Goal: Use online tool/utility: Utilize a website feature to perform a specific function

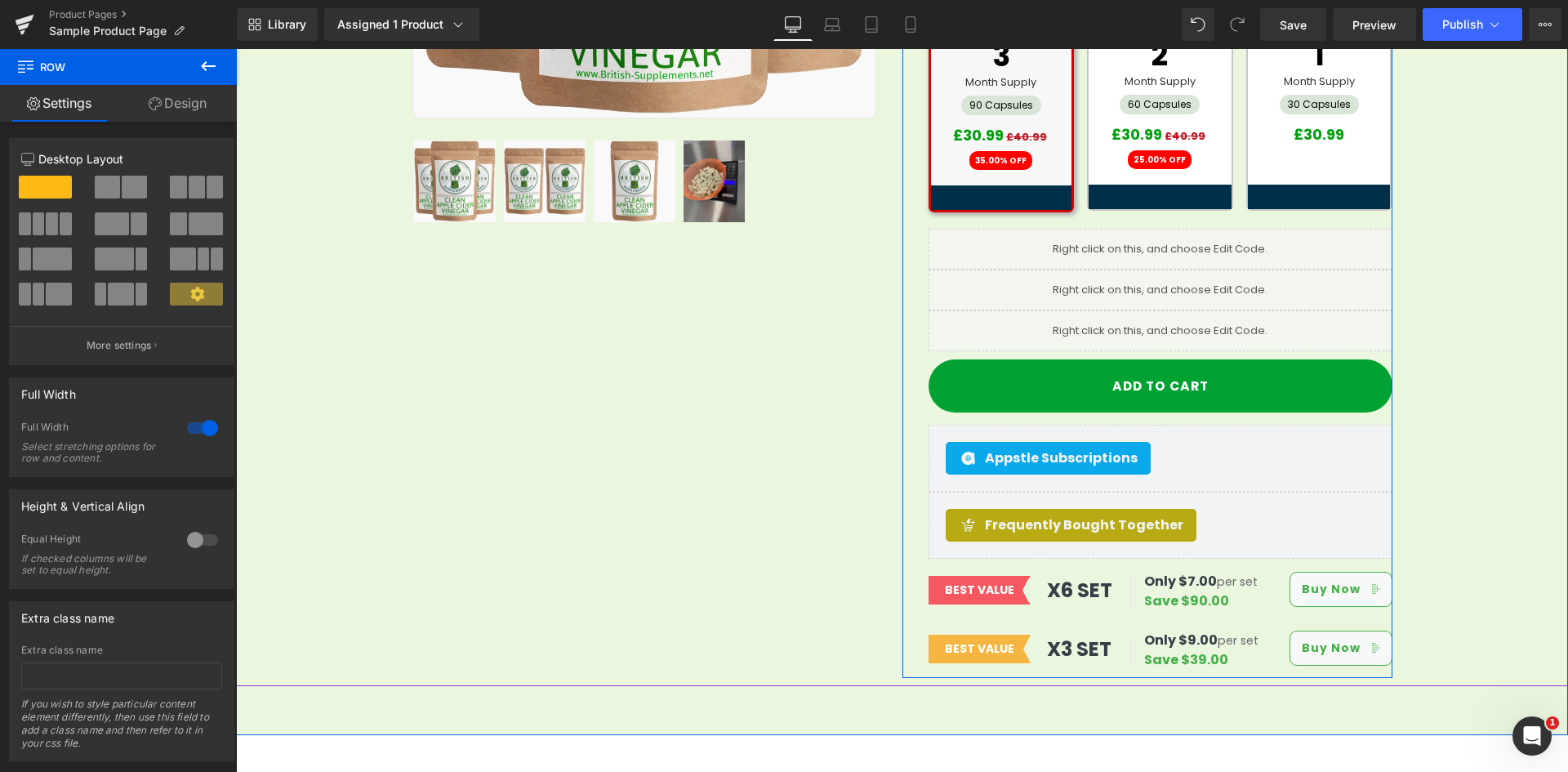
scroll to position [469, 0]
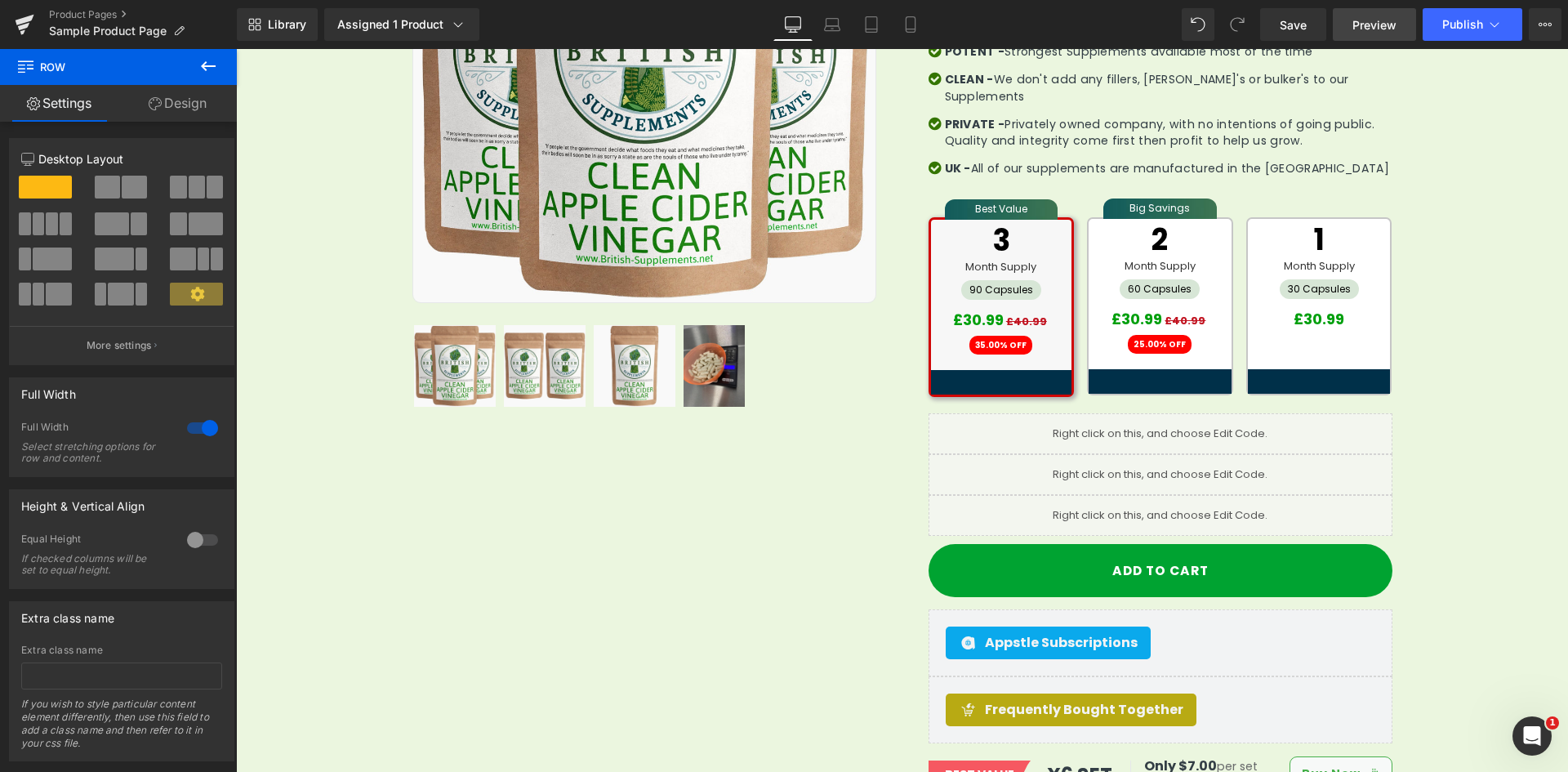
click at [1370, 17] on span "Preview" at bounding box center [1375, 24] width 44 height 17
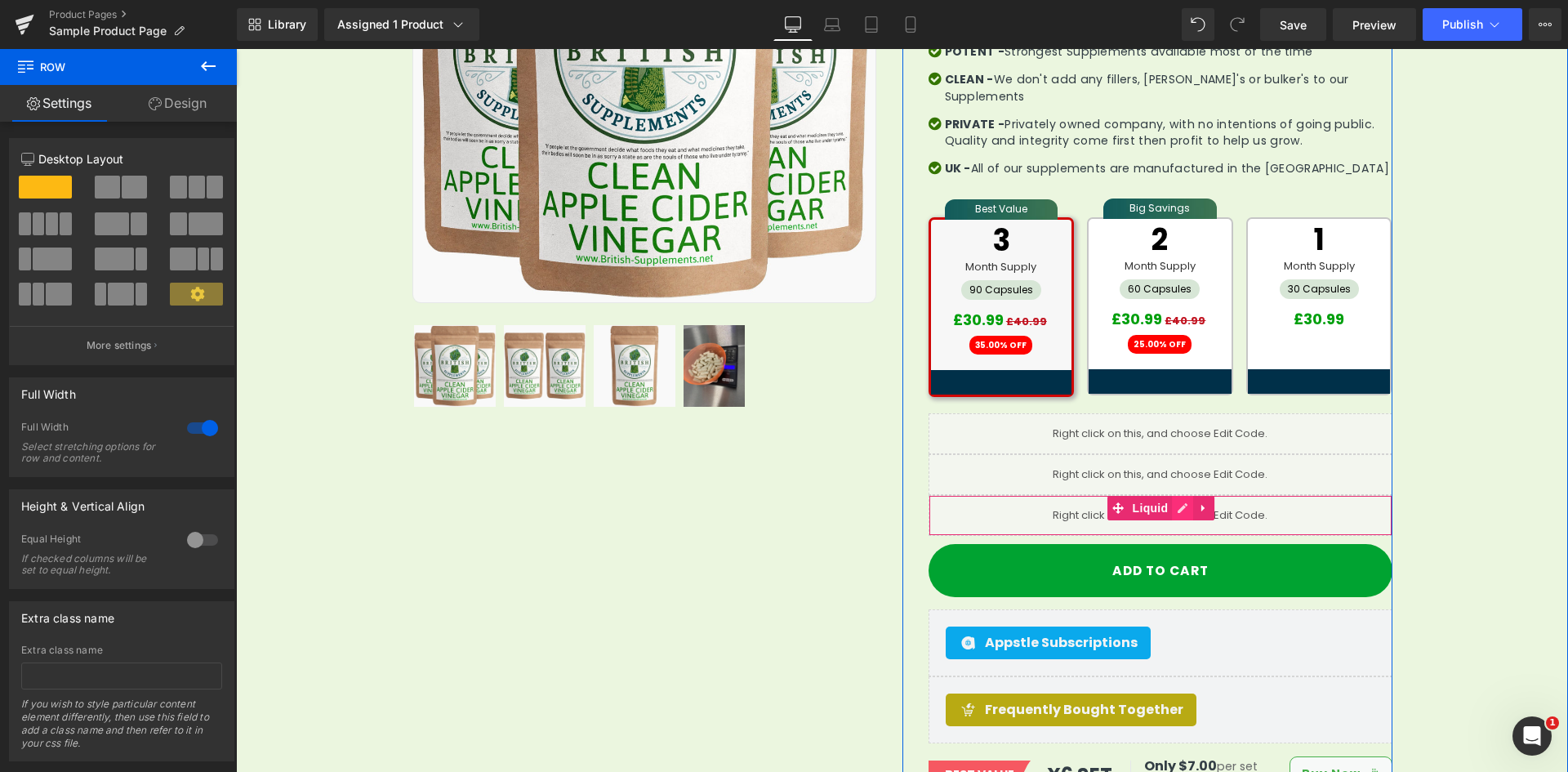
click at [1180, 495] on link at bounding box center [1182, 507] width 21 height 24
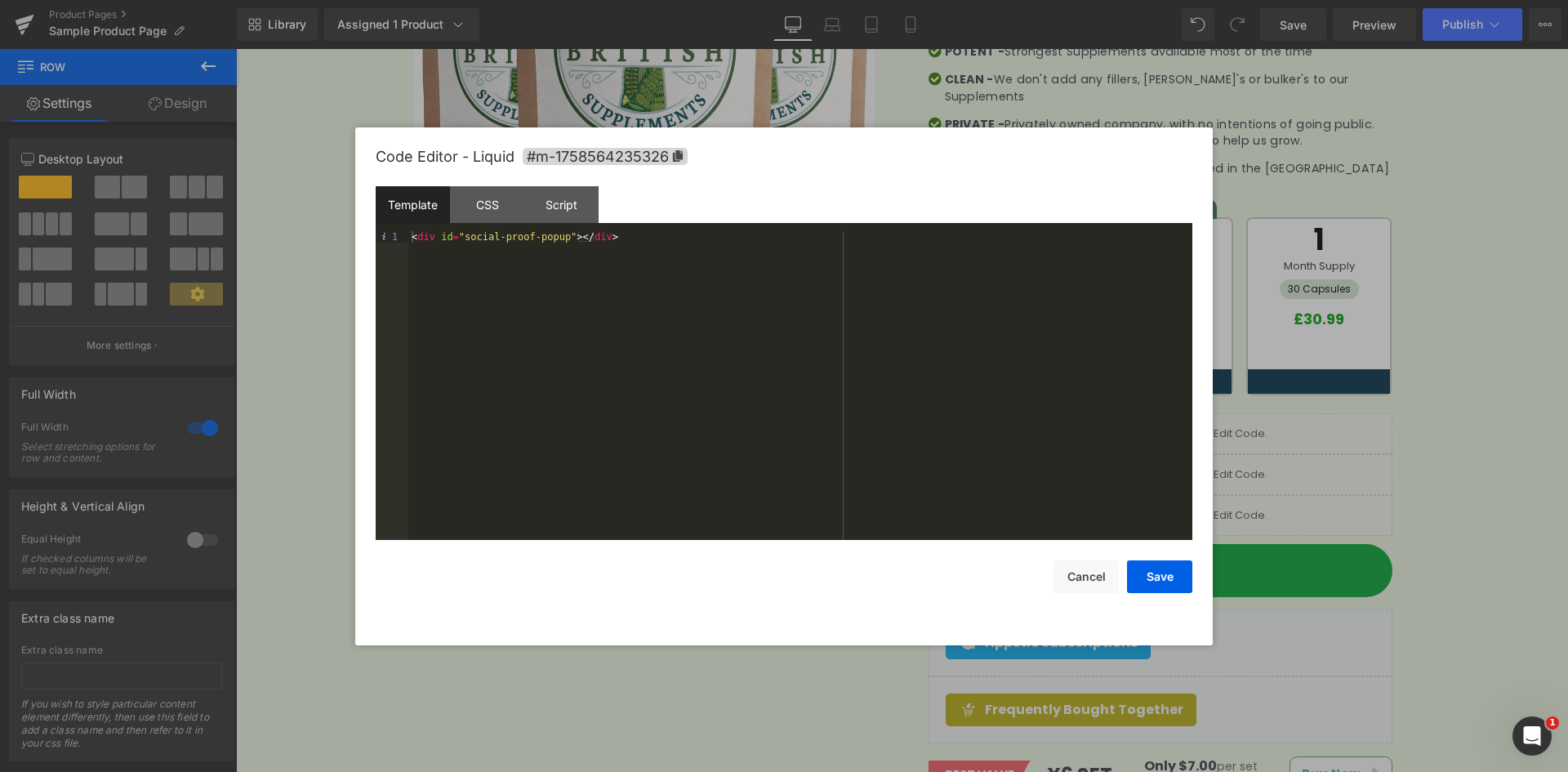
click at [422, 206] on div "Template" at bounding box center [413, 204] width 74 height 37
click at [508, 204] on div "CSS" at bounding box center [487, 204] width 74 height 37
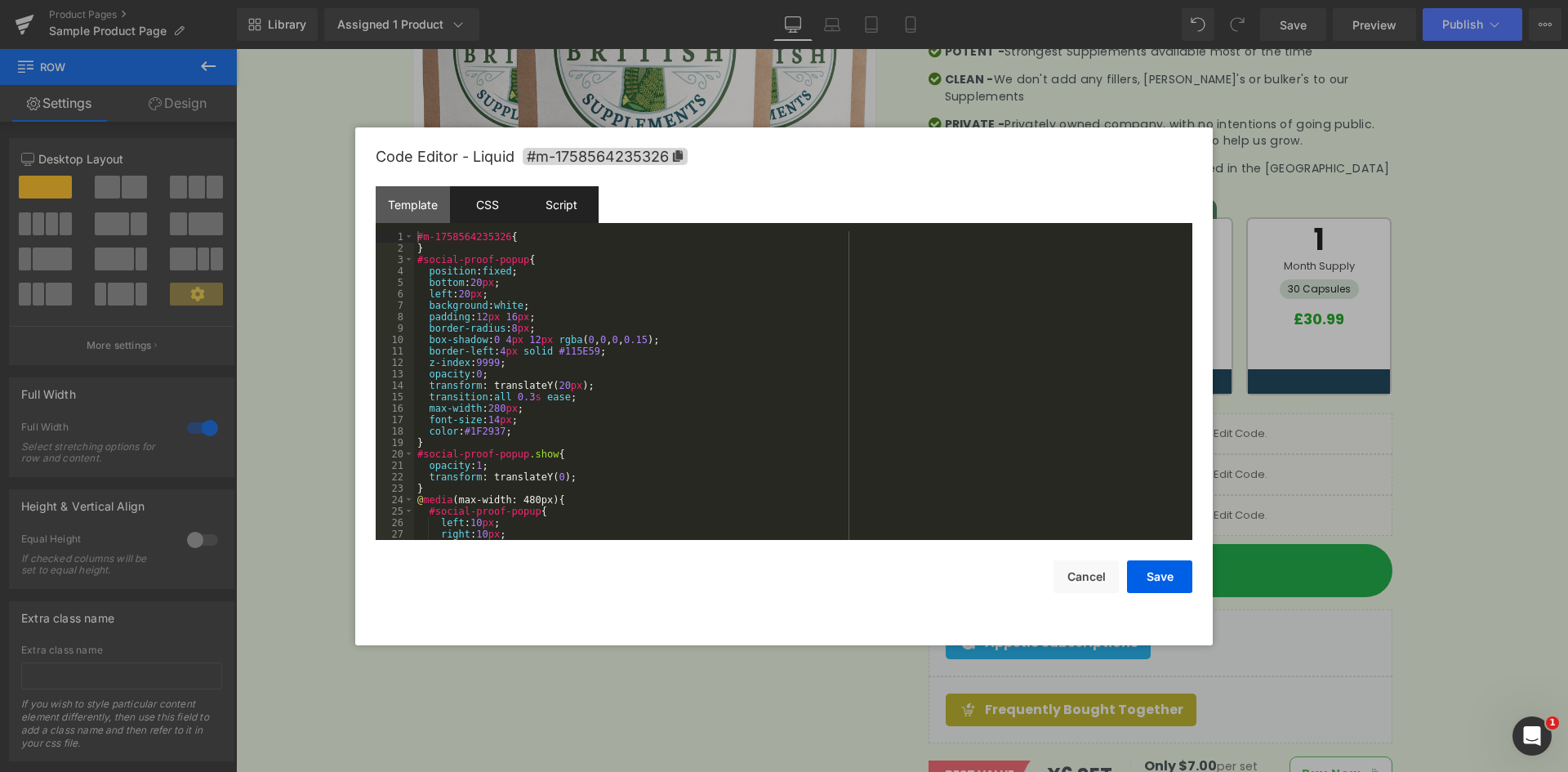
click at [556, 202] on div "Script" at bounding box center [562, 204] width 74 height 37
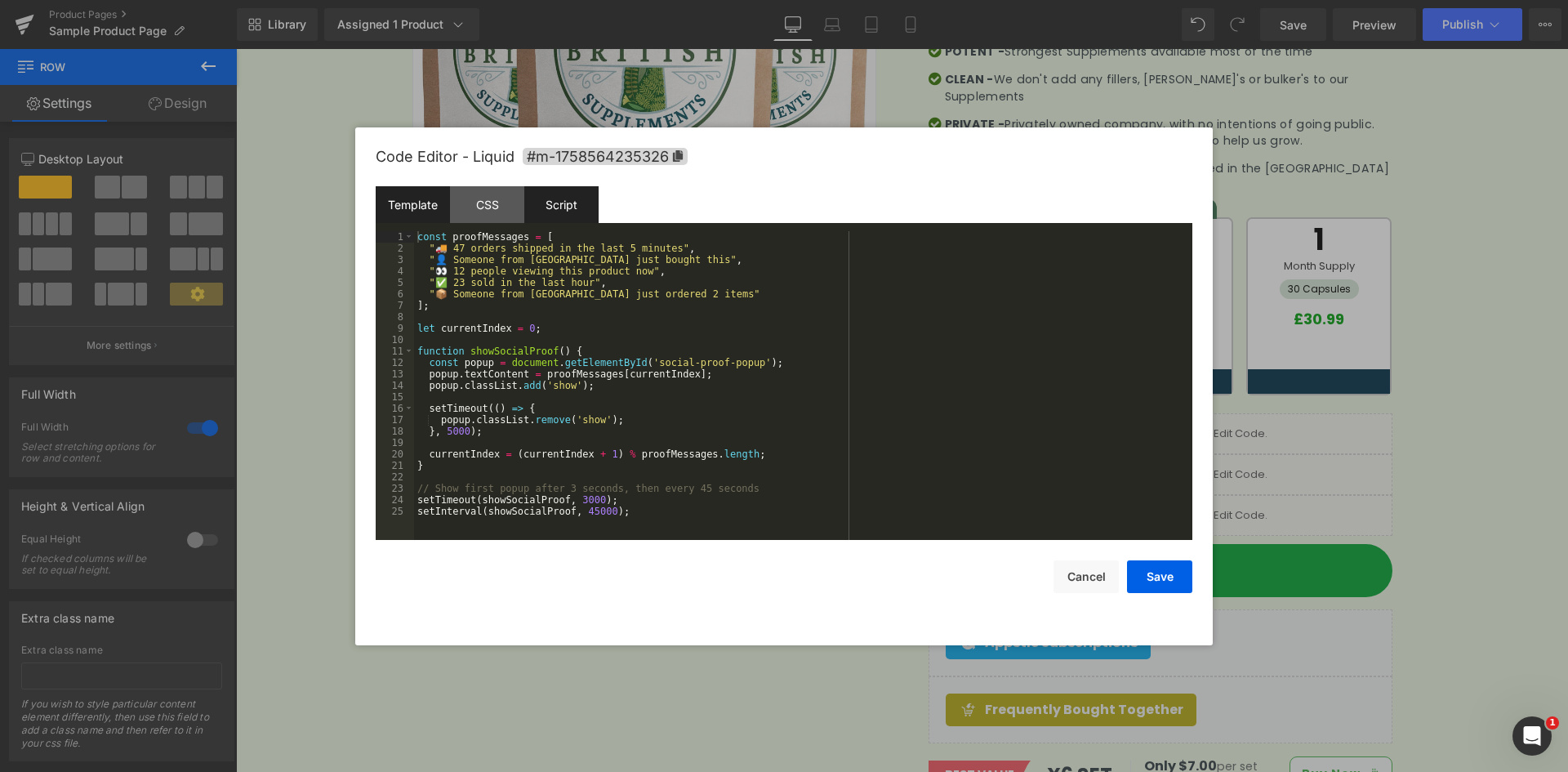
click at [395, 191] on div "Template" at bounding box center [413, 204] width 74 height 37
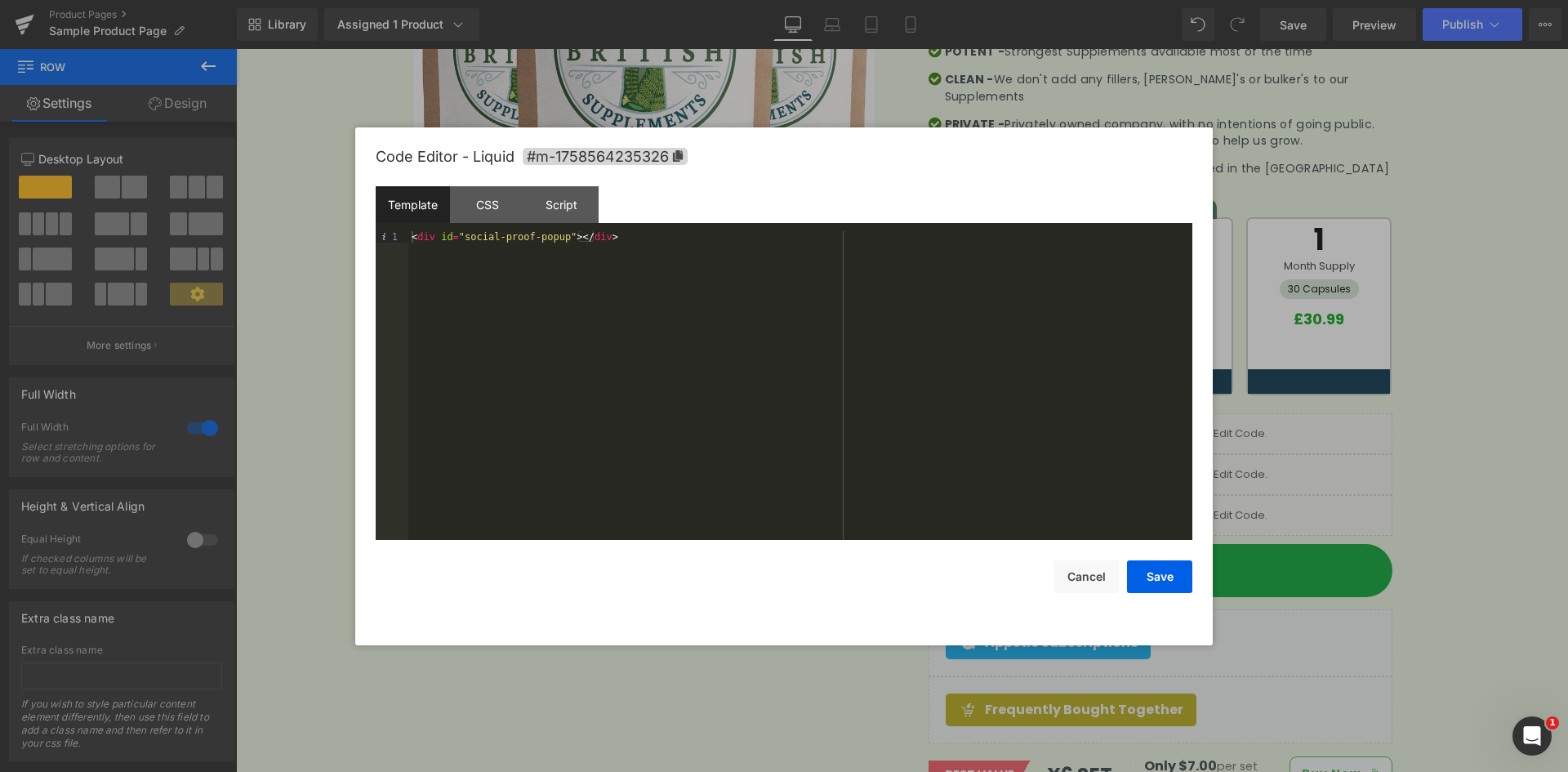
drag, startPoint x: 1540, startPoint y: 449, endPoint x: 1304, endPoint y: 400, distance: 241.0
click at [1540, 449] on div at bounding box center [784, 386] width 1568 height 772
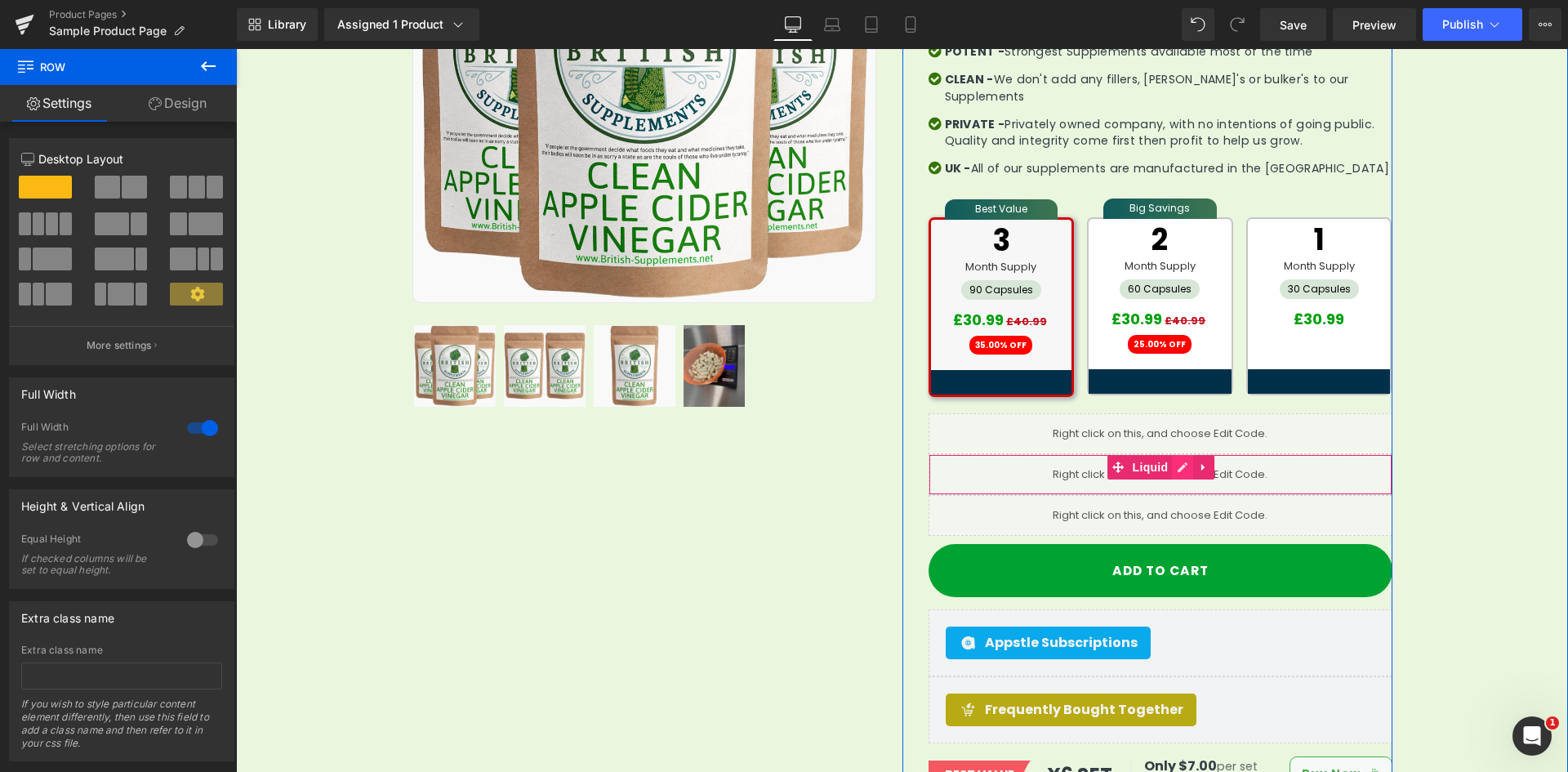
click at [1180, 454] on link at bounding box center [1182, 466] width 21 height 24
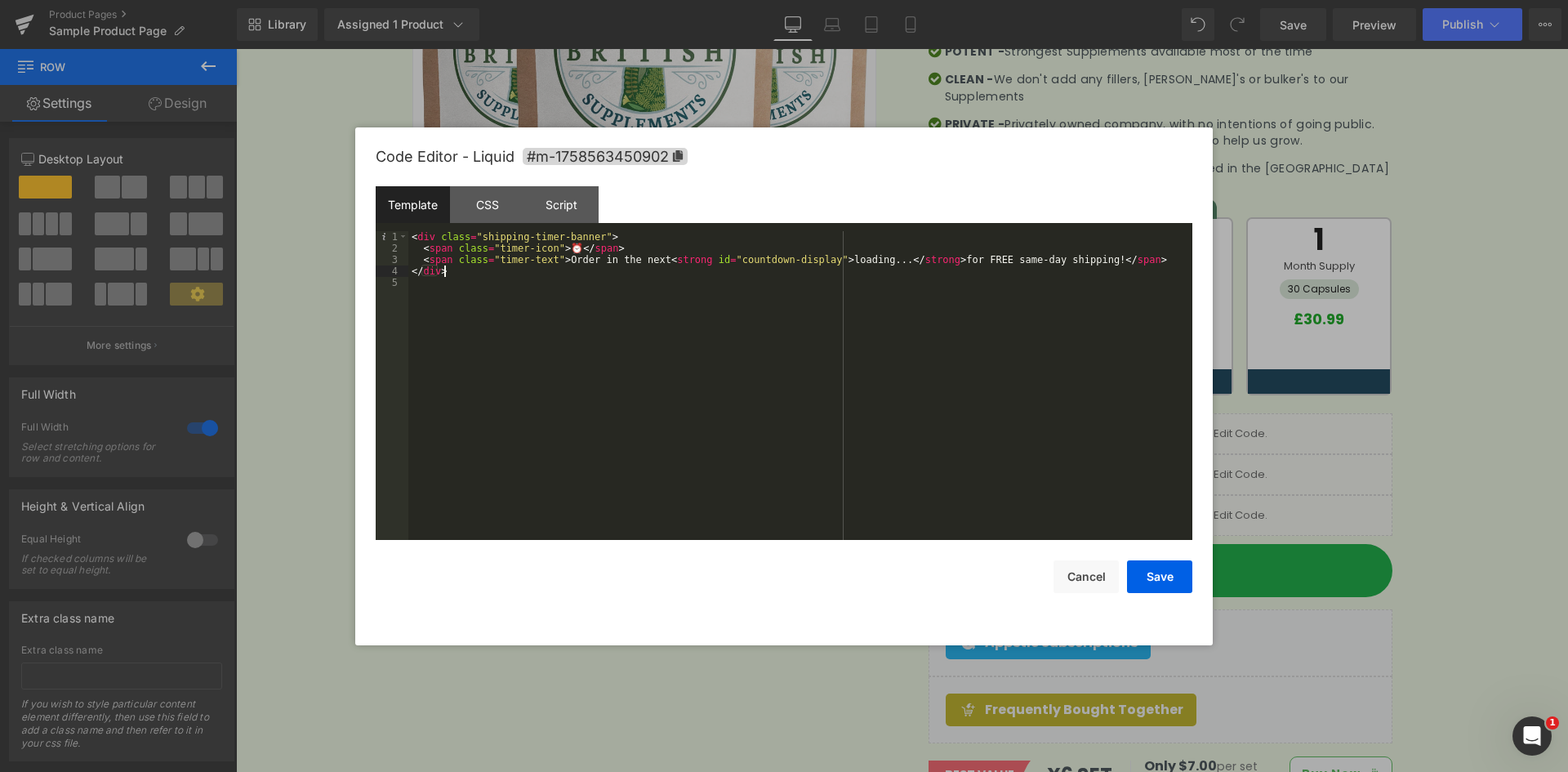
click at [579, 267] on div "< div class = "shipping-timer-banner" > < span class = "timer-icon" > ⏰ </ span…" at bounding box center [800, 397] width 784 height 332
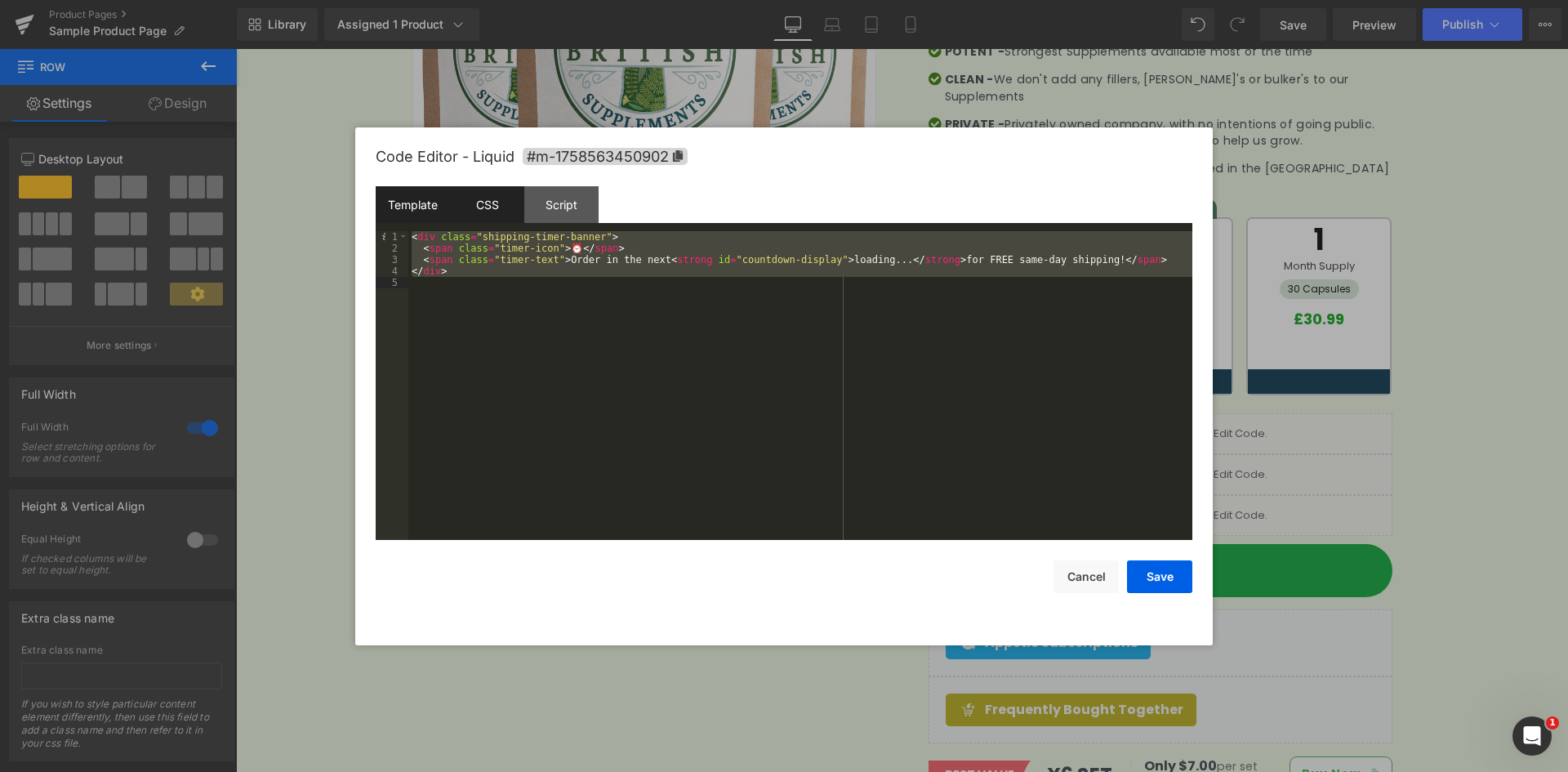
click at [478, 210] on div "CSS" at bounding box center [487, 204] width 74 height 37
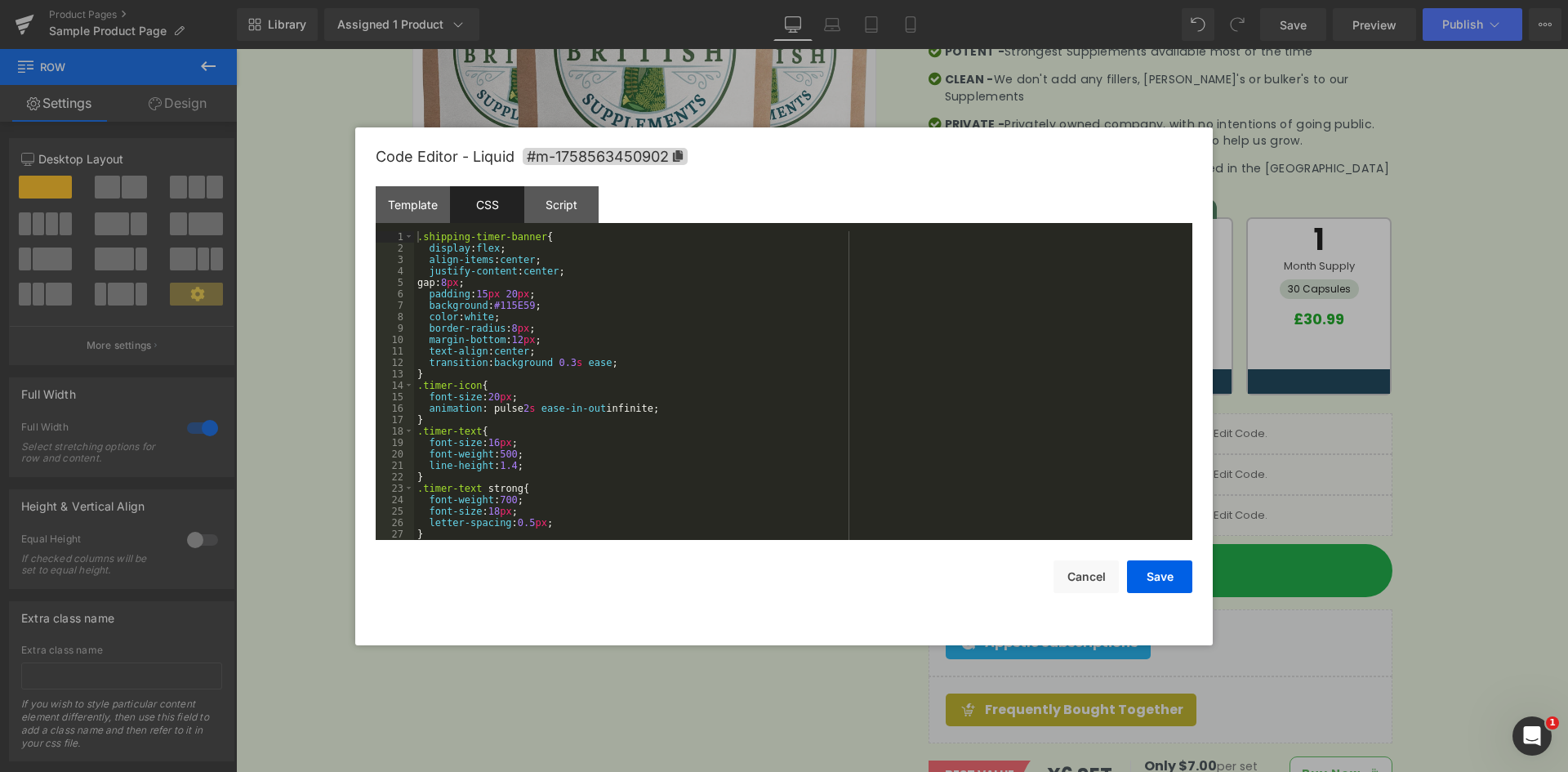
click at [499, 258] on div ".shipping-timer-banner { display : flex ; align-items : center ; justify-conten…" at bounding box center [799, 397] width 772 height 332
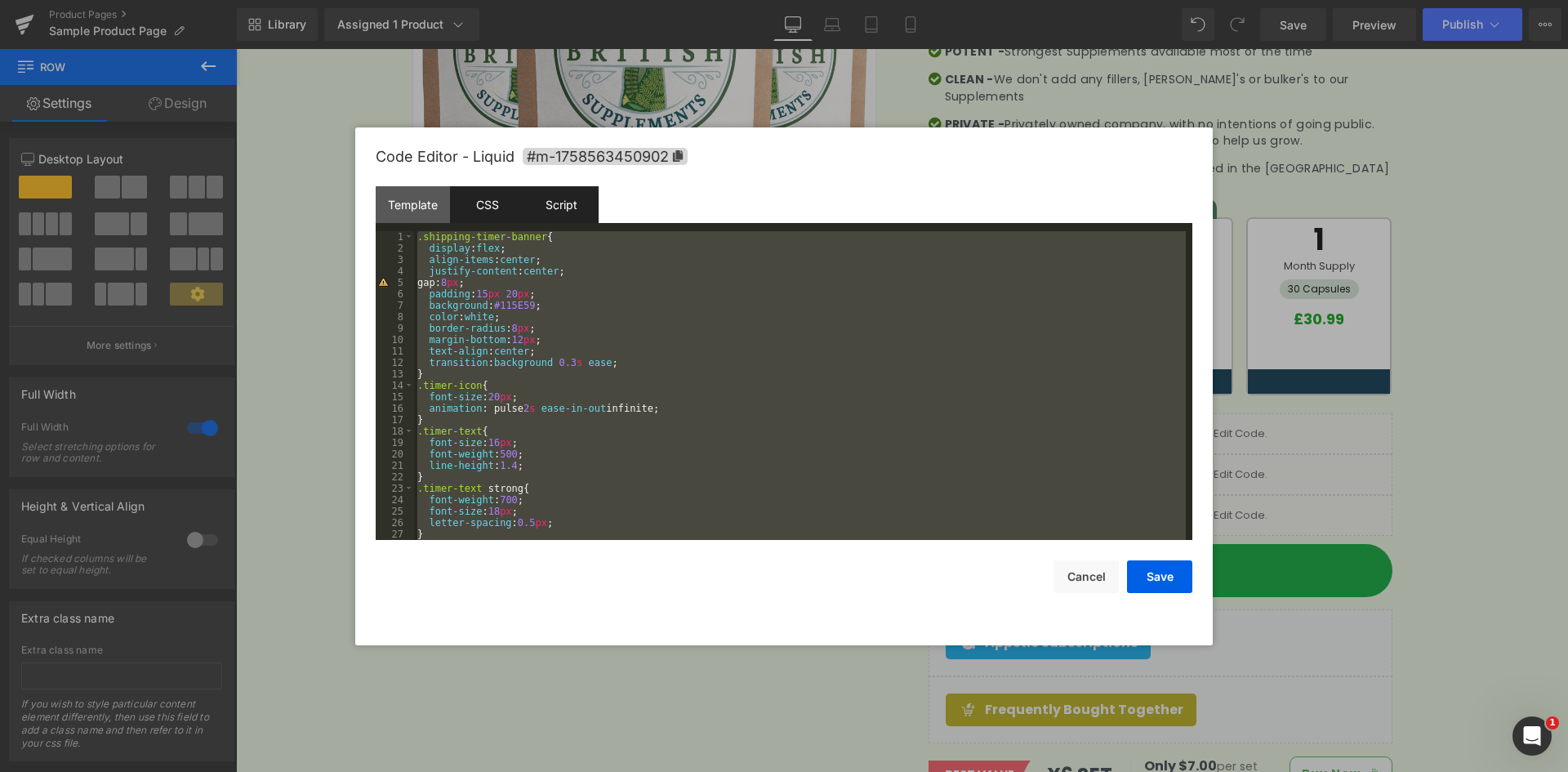
click at [552, 203] on div "Script" at bounding box center [562, 204] width 74 height 37
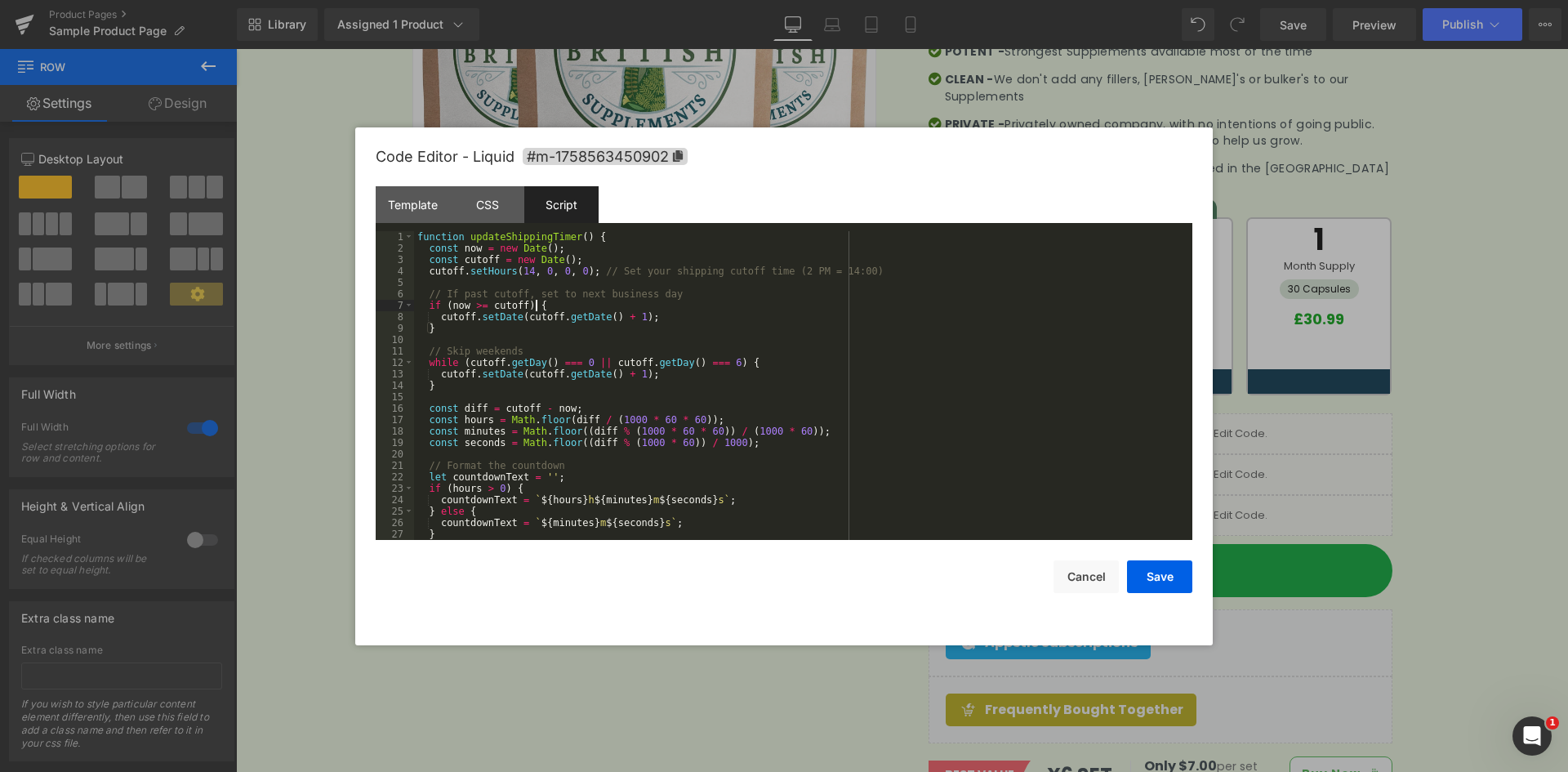
click at [562, 301] on div "function updateShippingTimer ( ) { const now = new Date ( ) ; const cutoff = ne…" at bounding box center [799, 397] width 772 height 332
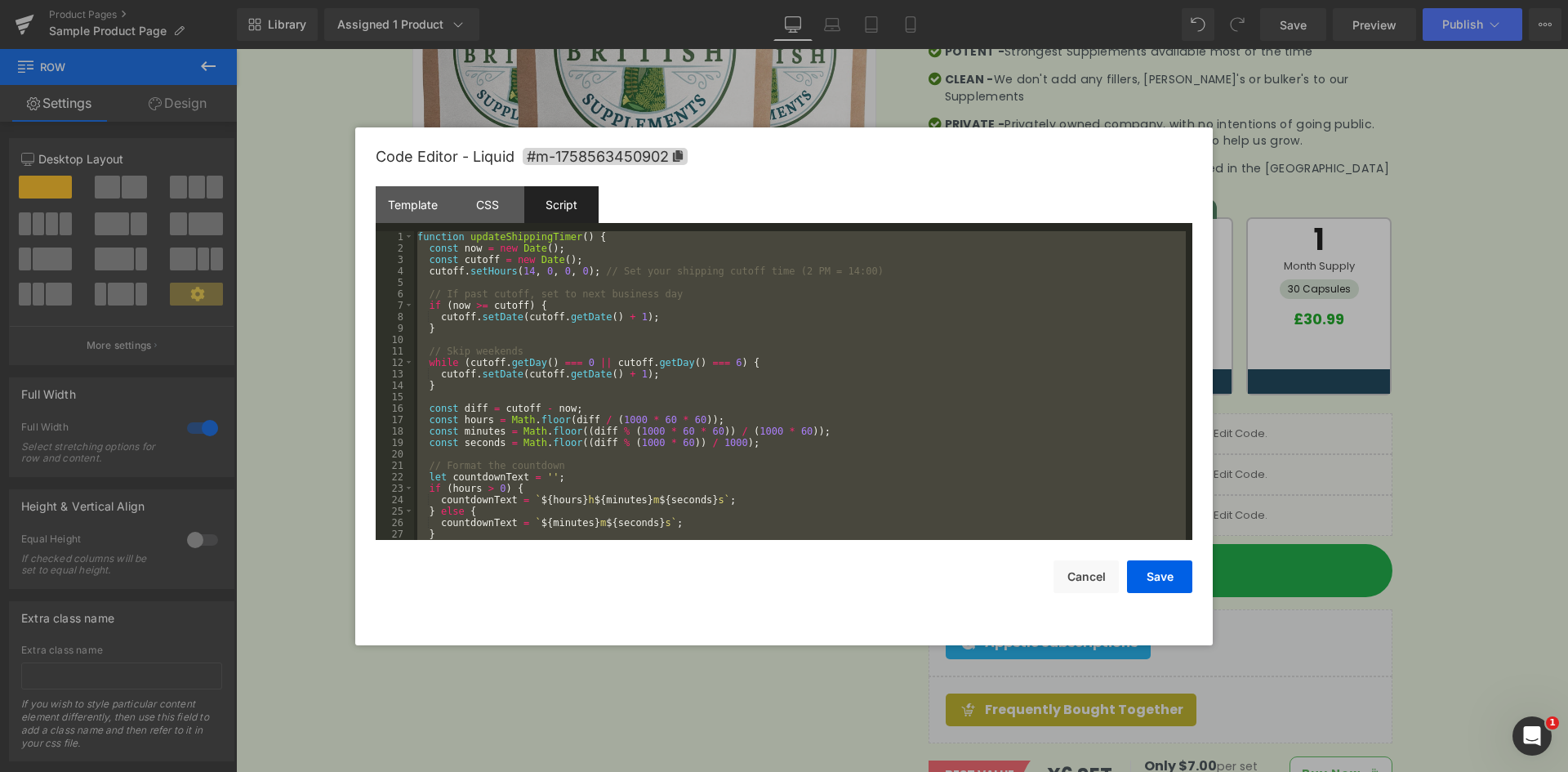
click at [738, 364] on div "function updateShippingTimer ( ) { const now = new Date ( ) ; const cutoff = ne…" at bounding box center [799, 386] width 772 height 308
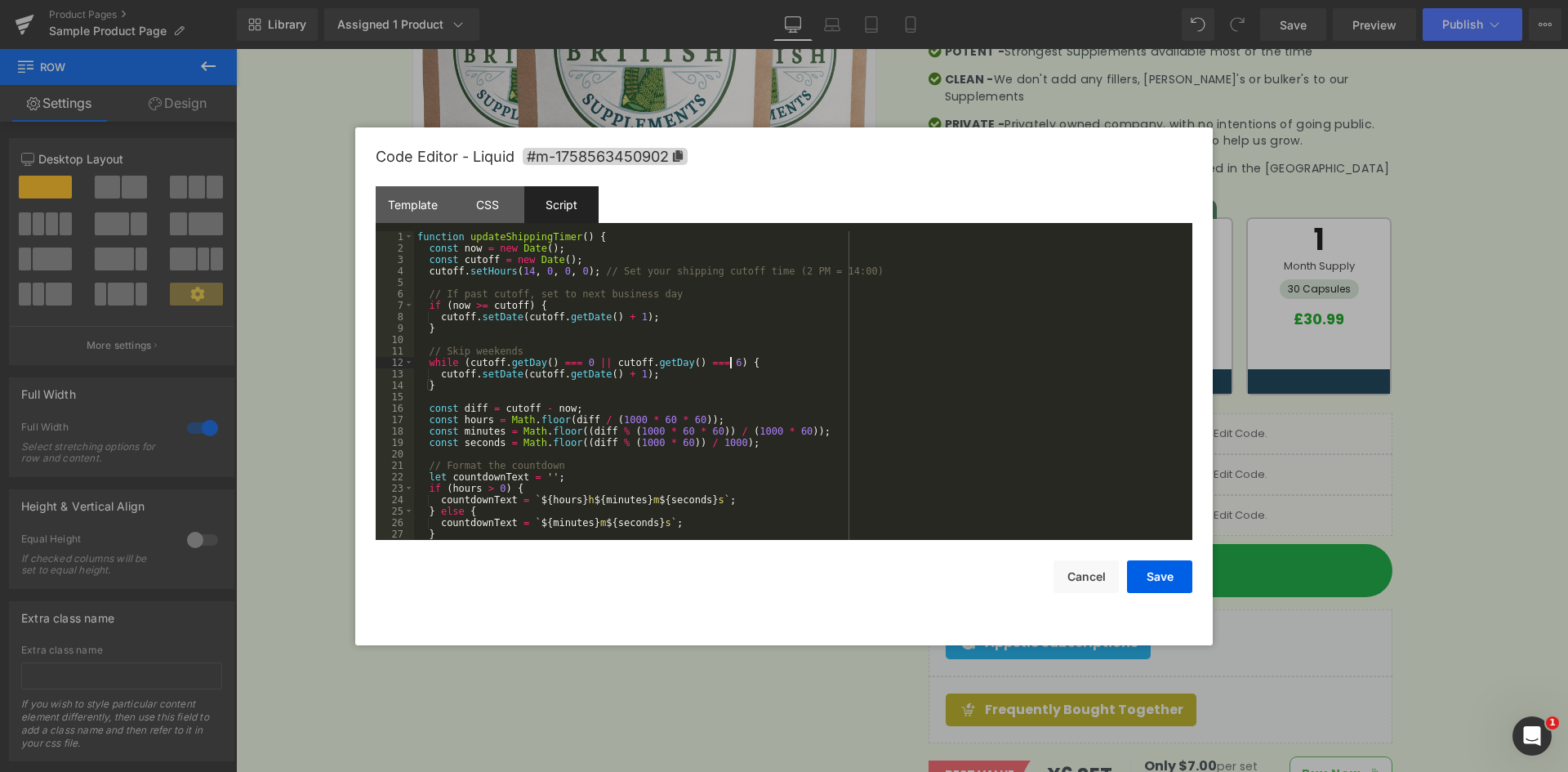
click at [790, 340] on div "function updateShippingTimer ( ) { const now = new Date ( ) ; const cutoff = ne…" at bounding box center [799, 397] width 772 height 332
click at [427, 216] on div "Template" at bounding box center [413, 204] width 74 height 37
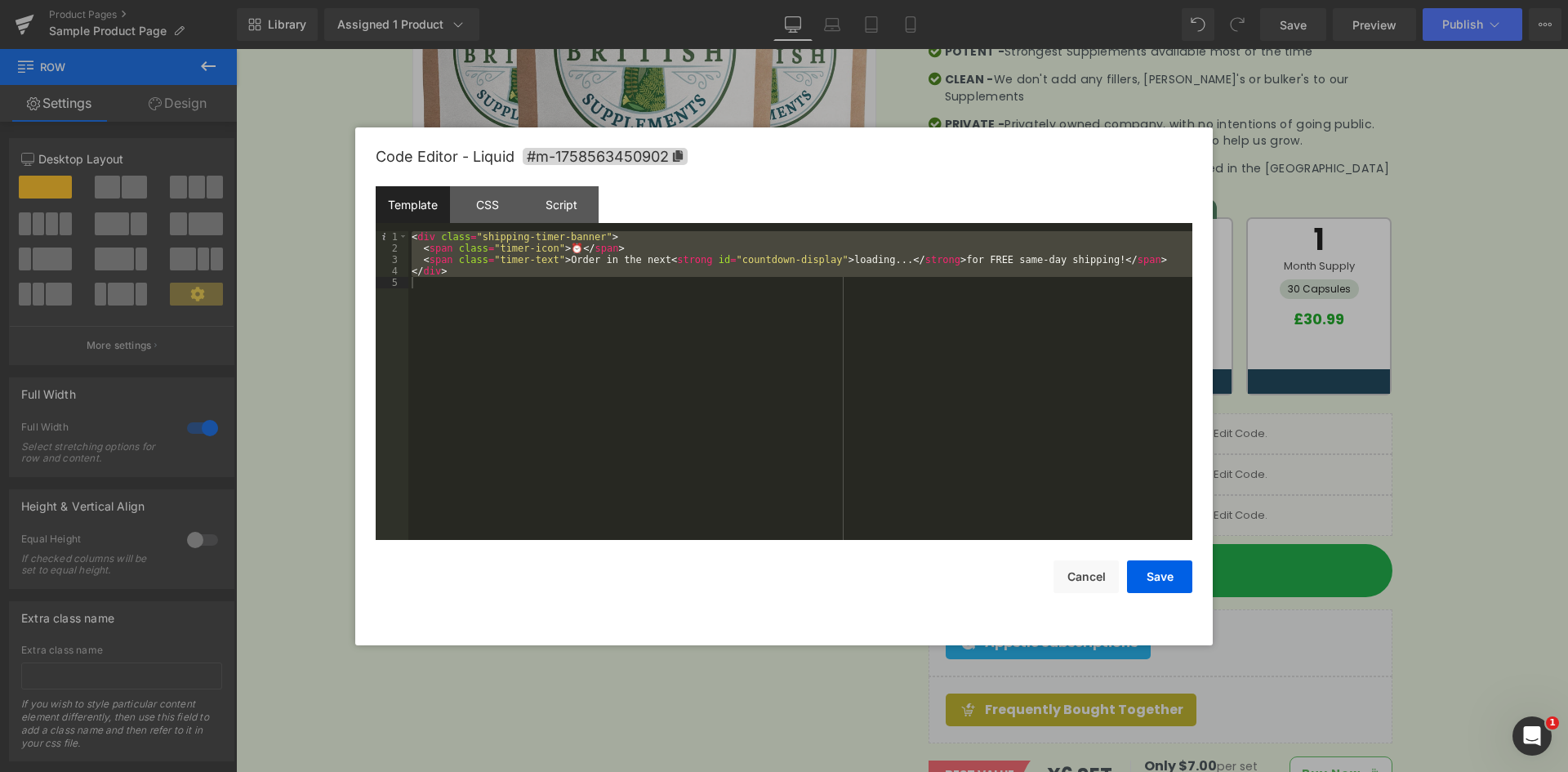
click at [474, 271] on div "< div class = "shipping-timer-banner" > < span class = "timer-icon" > ⏰ </ span…" at bounding box center [800, 386] width 784 height 308
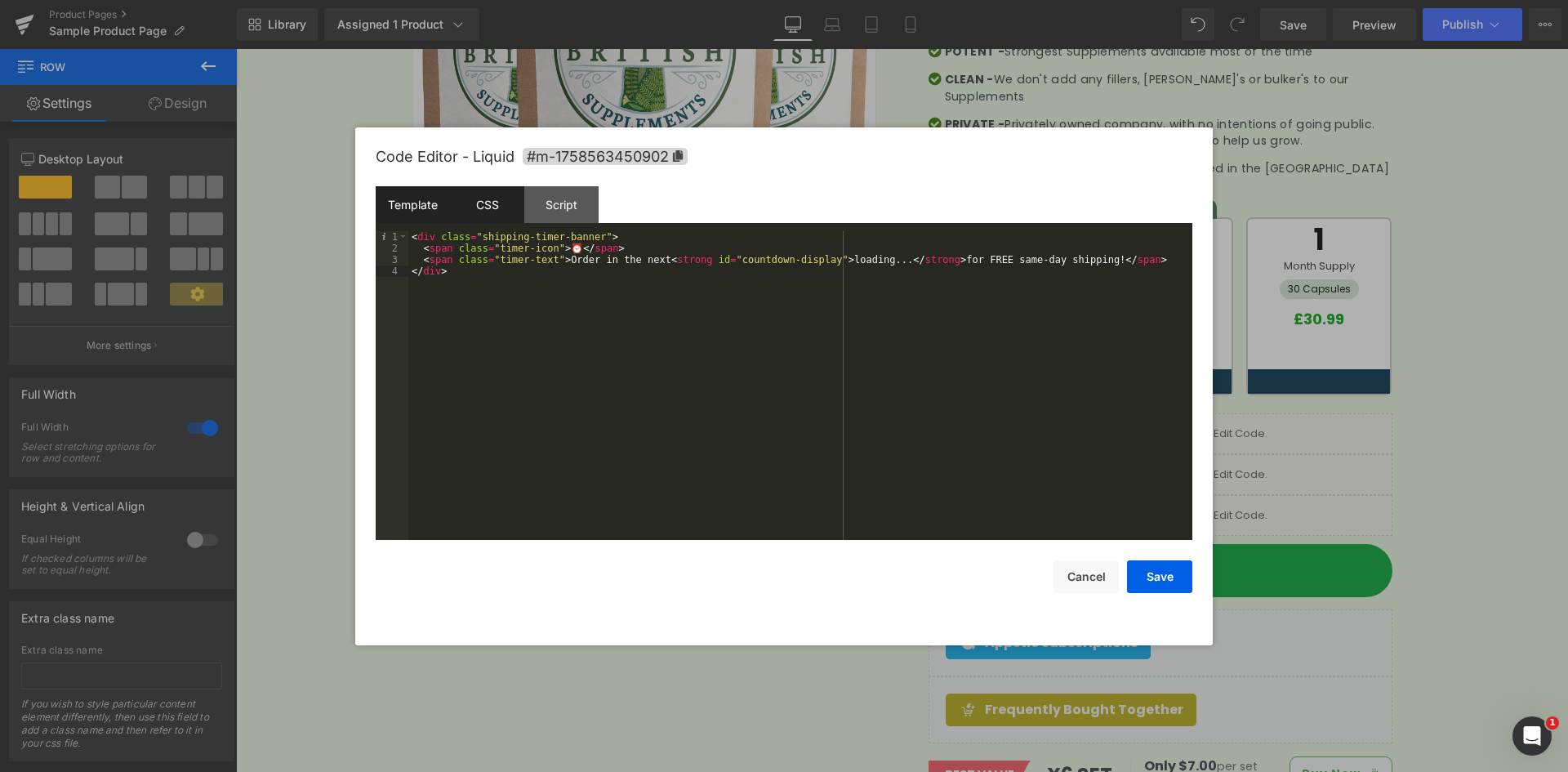
click at [494, 209] on div "CSS" at bounding box center [487, 204] width 74 height 37
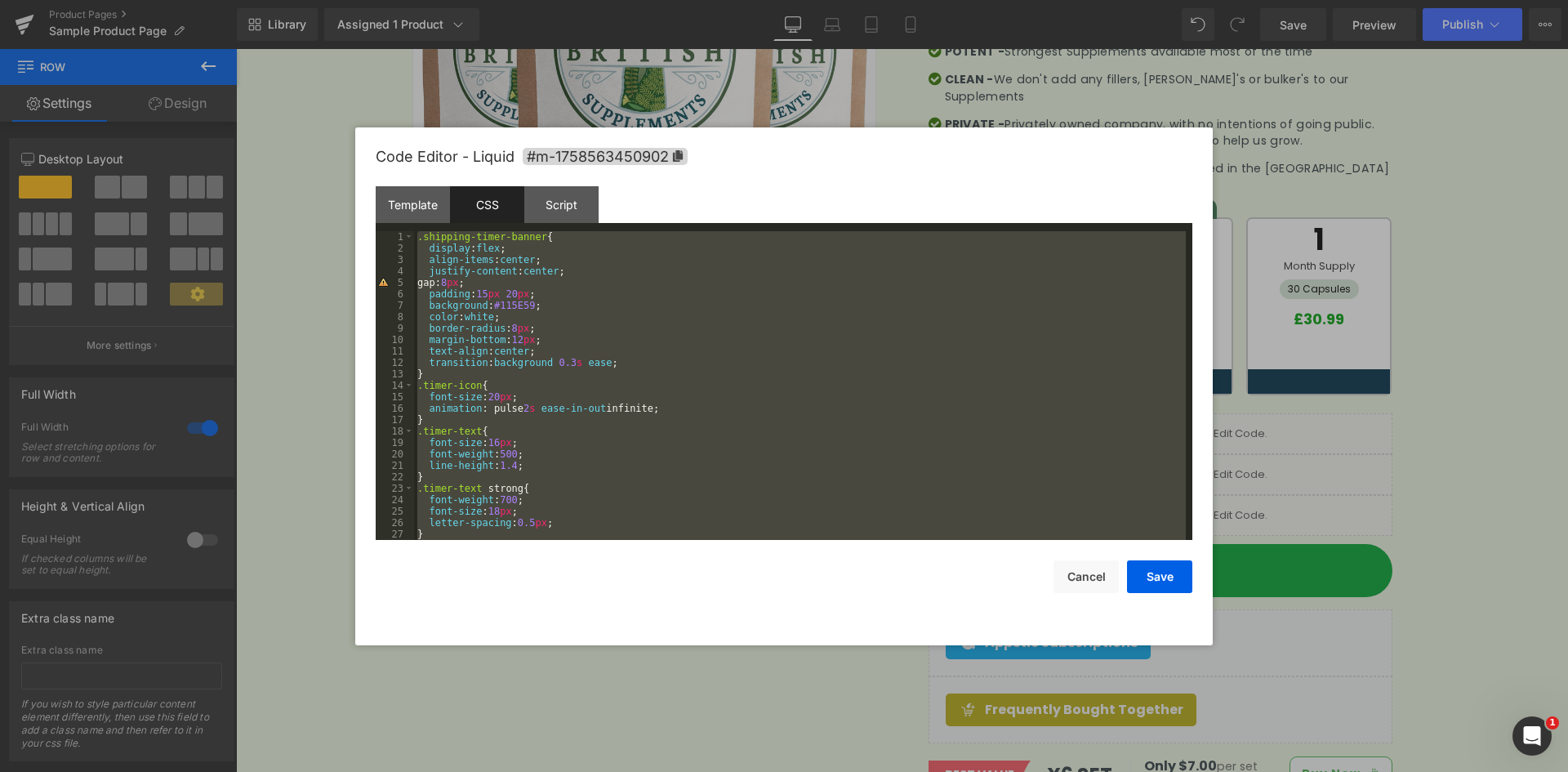
click at [507, 240] on div ".shipping-timer-banner { display : flex ; align-items : center ; justify-conten…" at bounding box center [799, 386] width 772 height 308
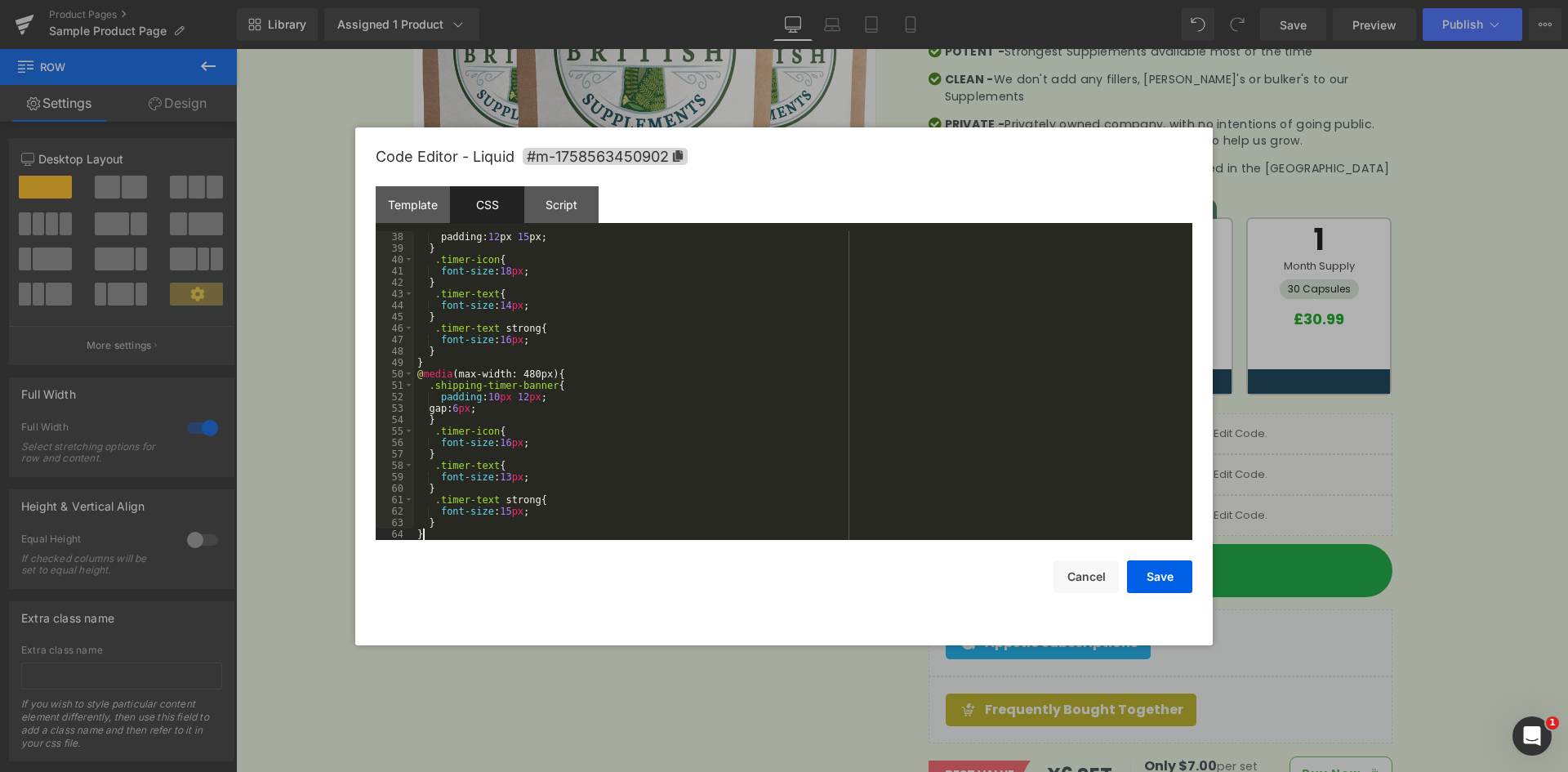
scroll to position [423, 0]
click at [556, 208] on div "Script" at bounding box center [562, 204] width 74 height 37
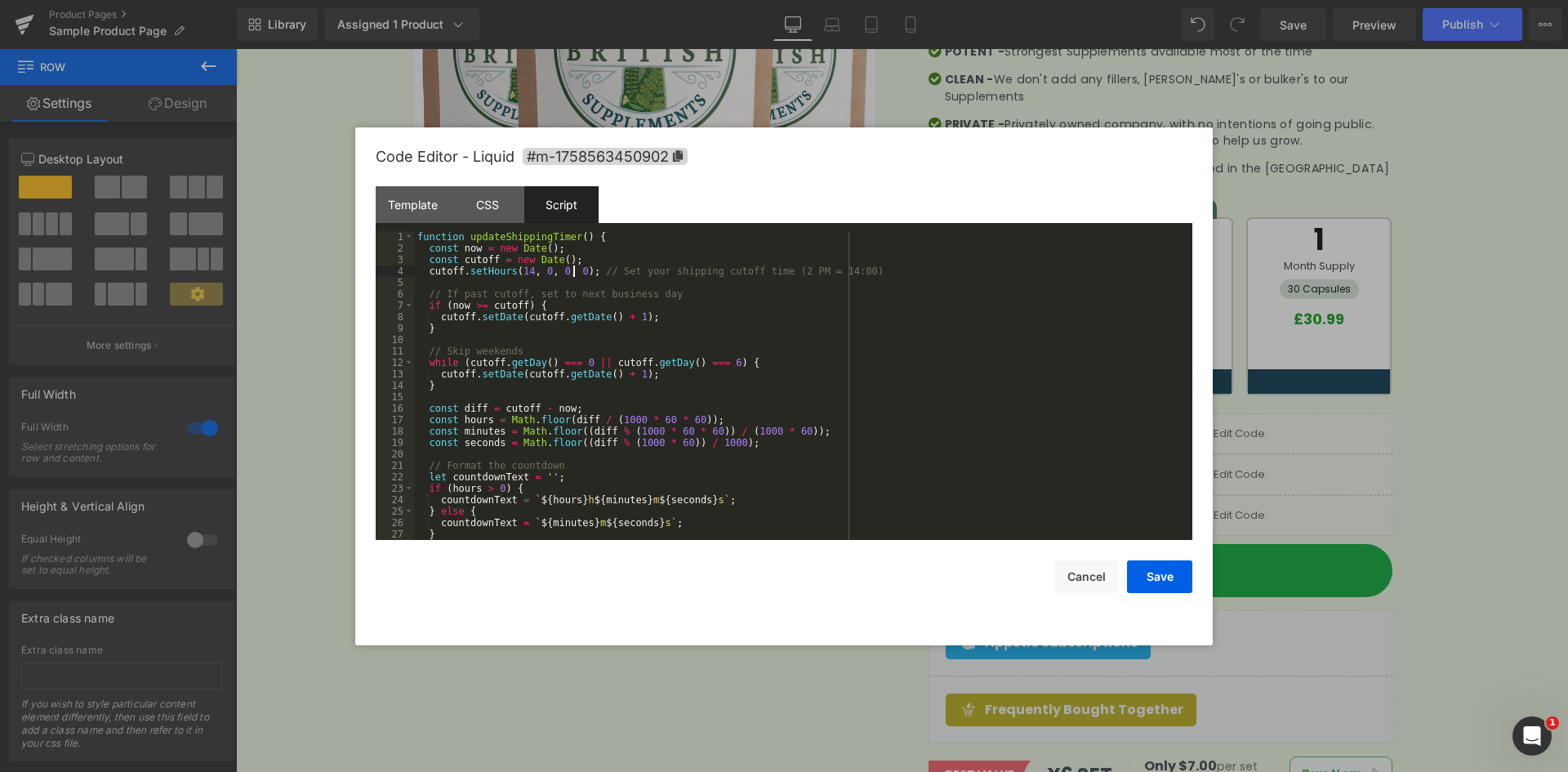
click at [573, 272] on div "function updateShippingTimer ( ) { const now = new Date ( ) ; const cutoff = ne…" at bounding box center [799, 397] width 772 height 332
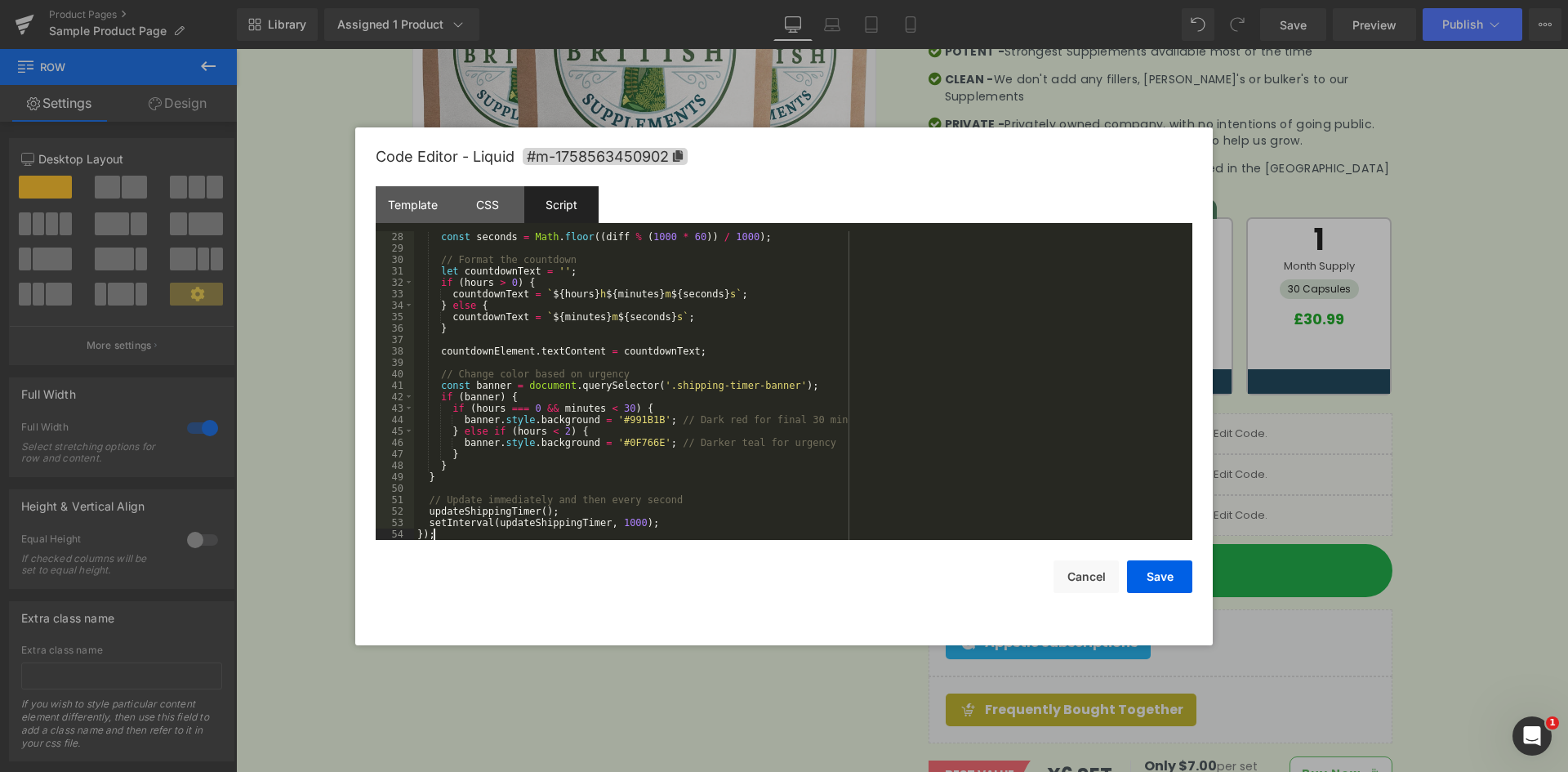
scroll to position [308, 0]
drag, startPoint x: 1159, startPoint y: 585, endPoint x: 923, endPoint y: 539, distance: 240.4
click at [1159, 585] on button "Save" at bounding box center [1160, 577] width 65 height 33
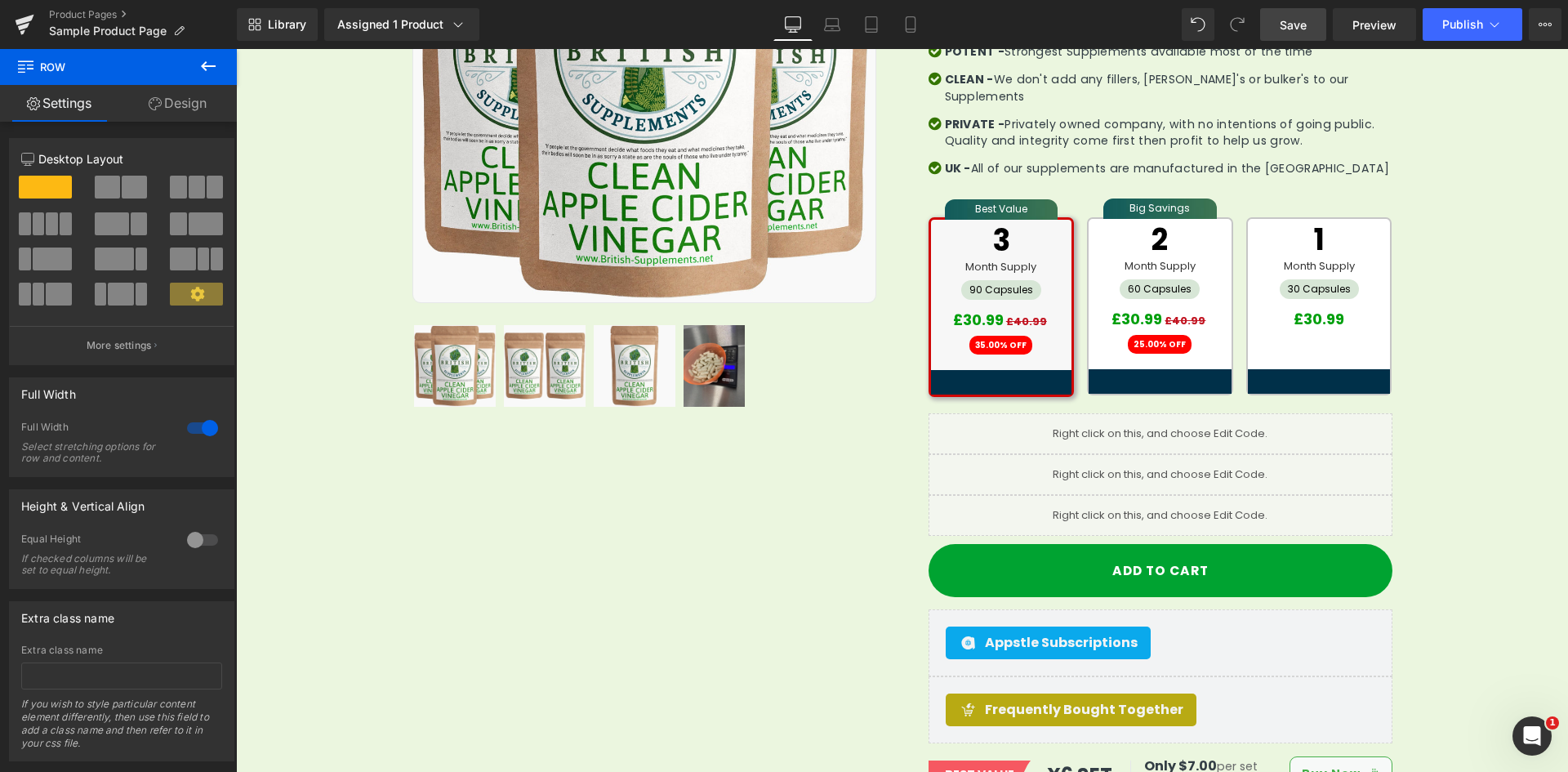
click at [1291, 31] on span "Save" at bounding box center [1294, 24] width 27 height 17
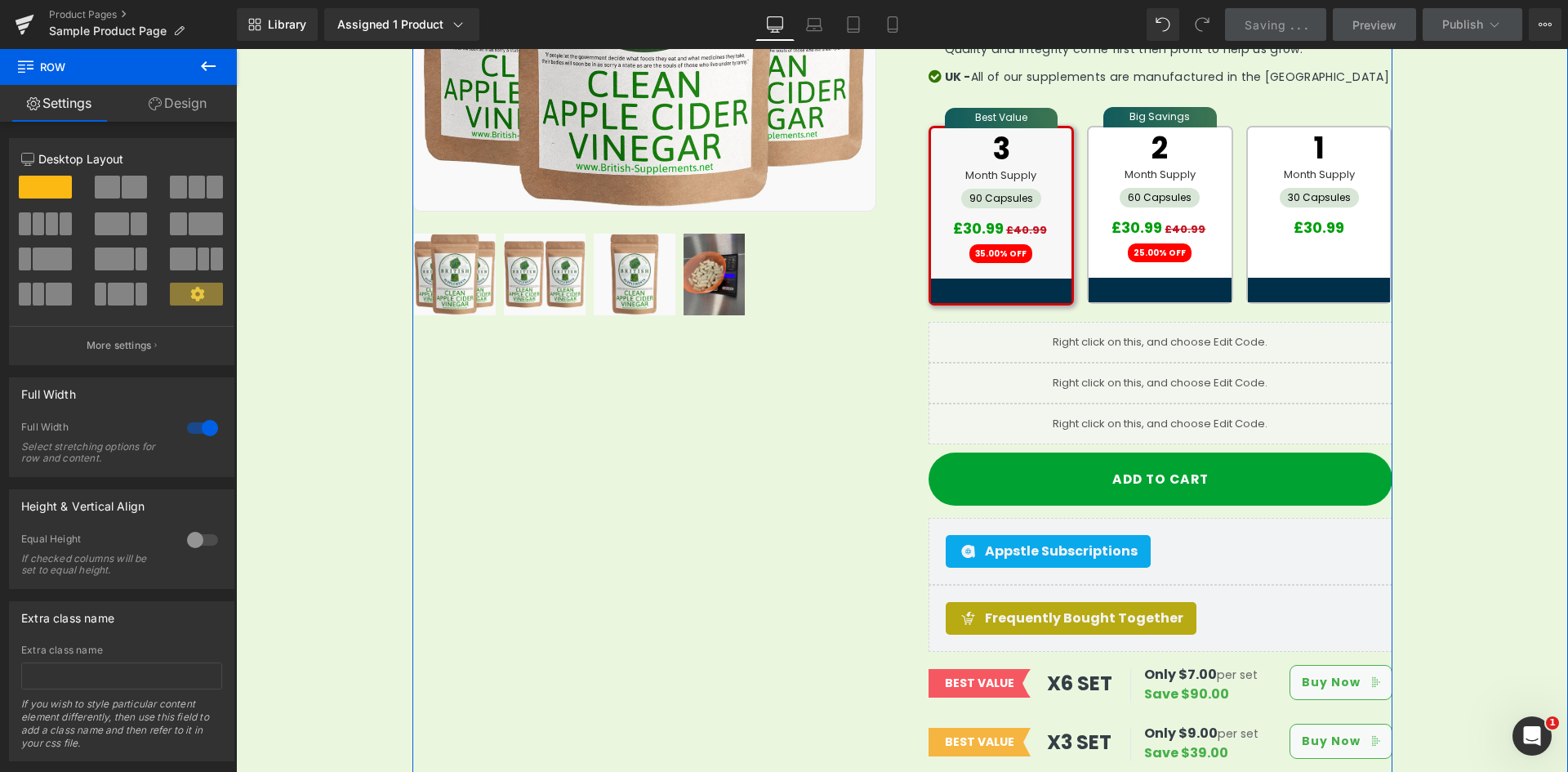
scroll to position [796, 0]
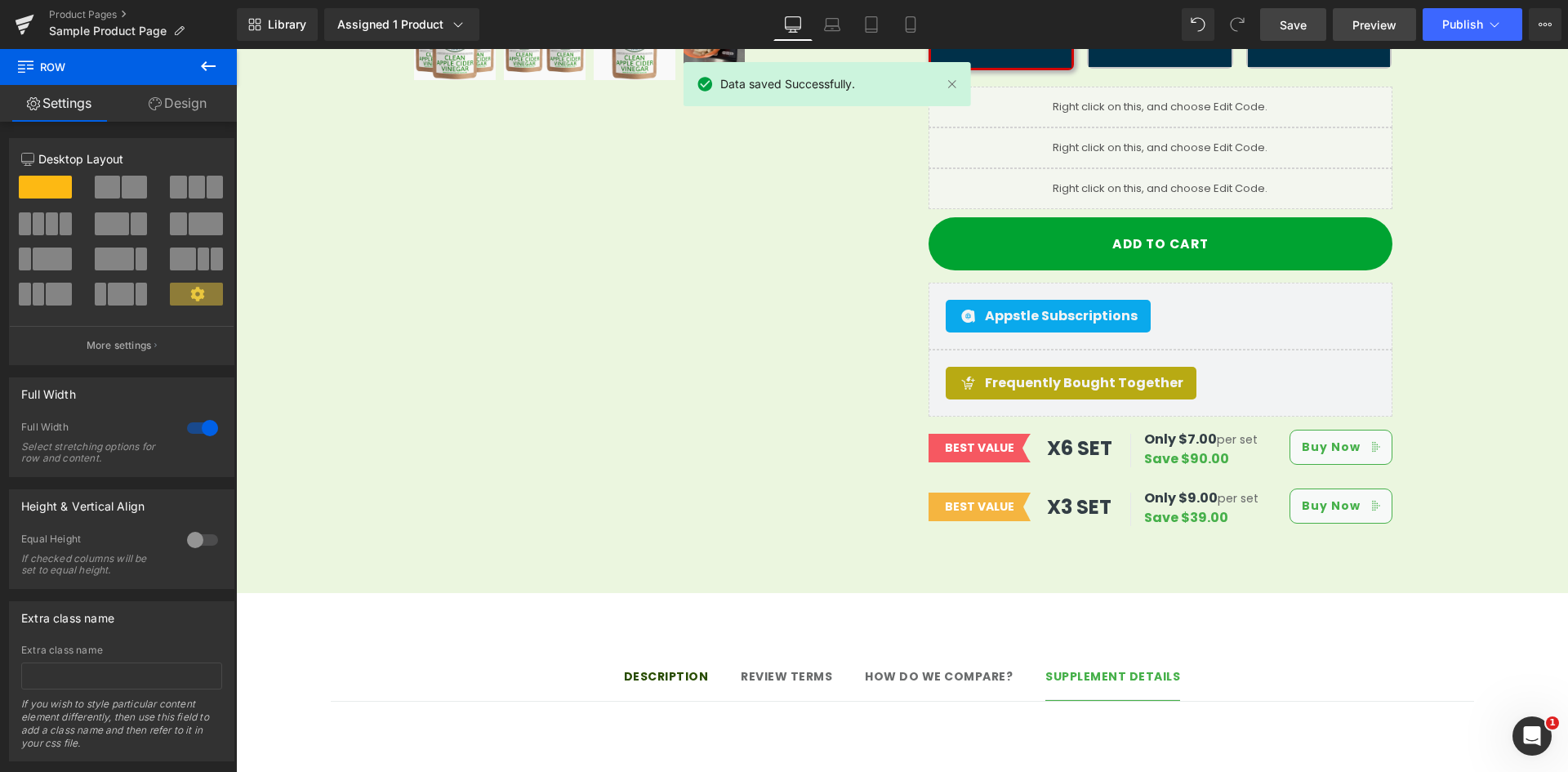
click at [1388, 37] on link "Preview" at bounding box center [1375, 24] width 83 height 33
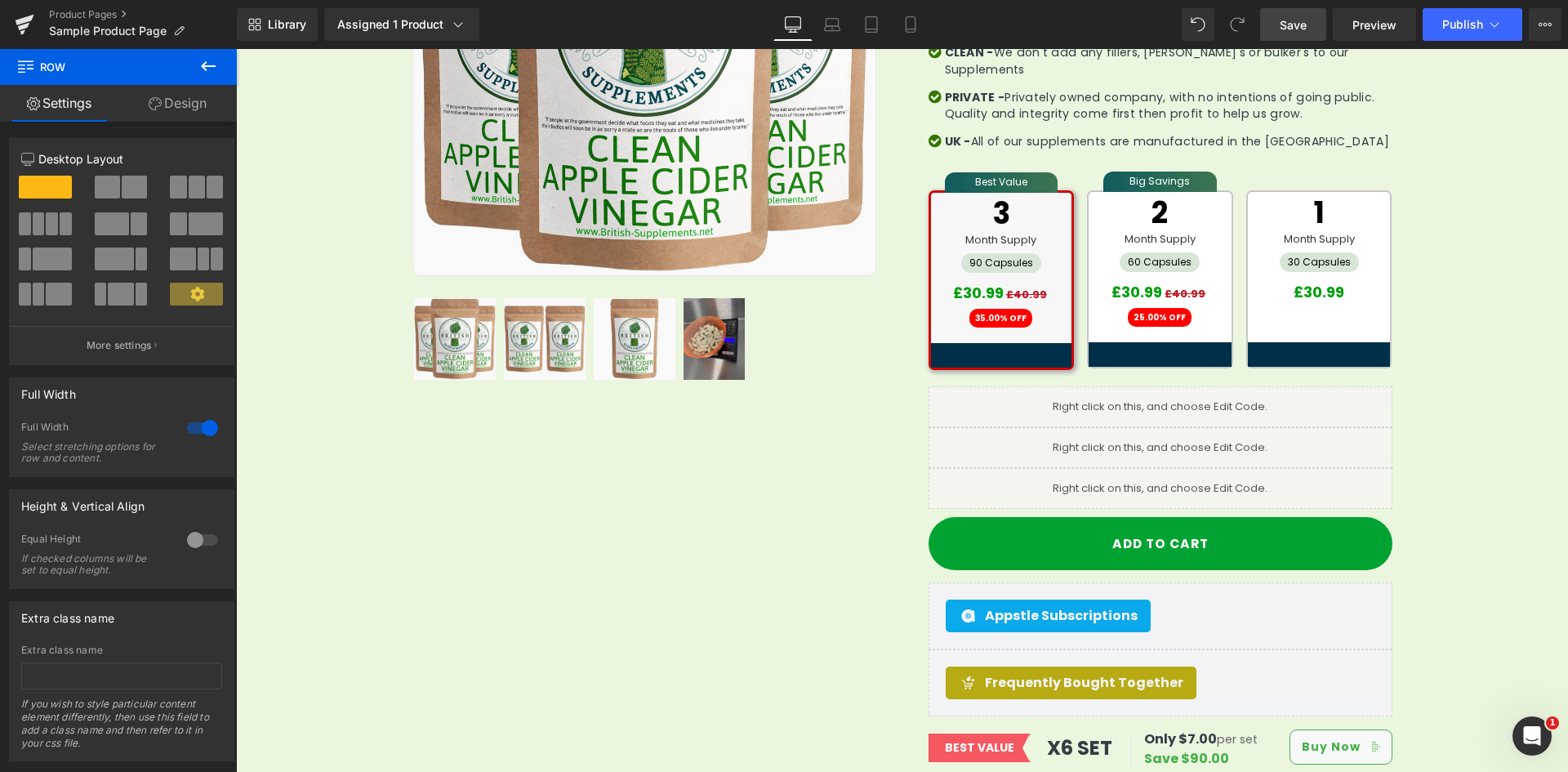
scroll to position [469, 0]
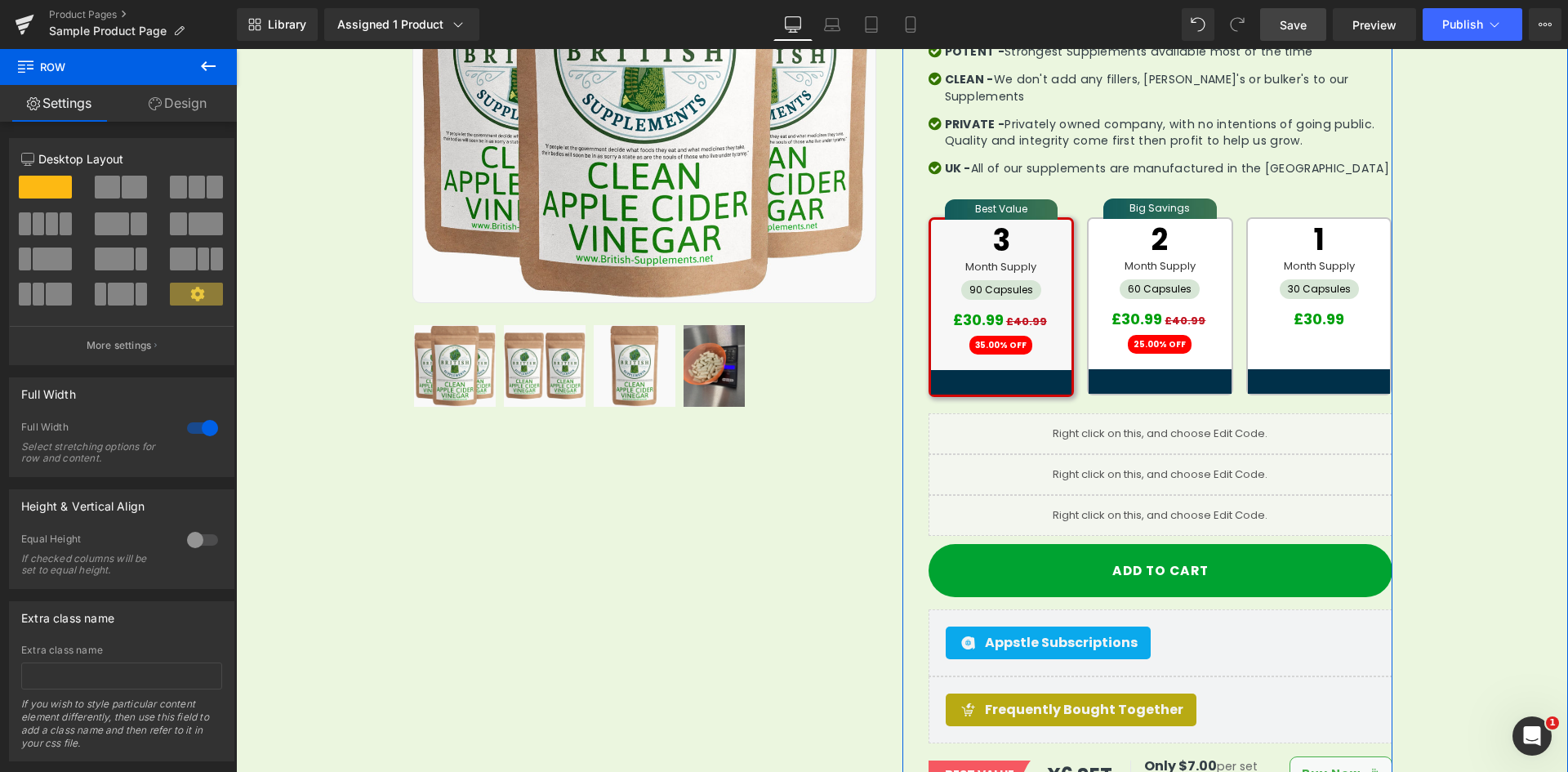
click at [1449, 418] on div "Sale Off (P) Image Row" at bounding box center [902, 335] width 1332 height 1070
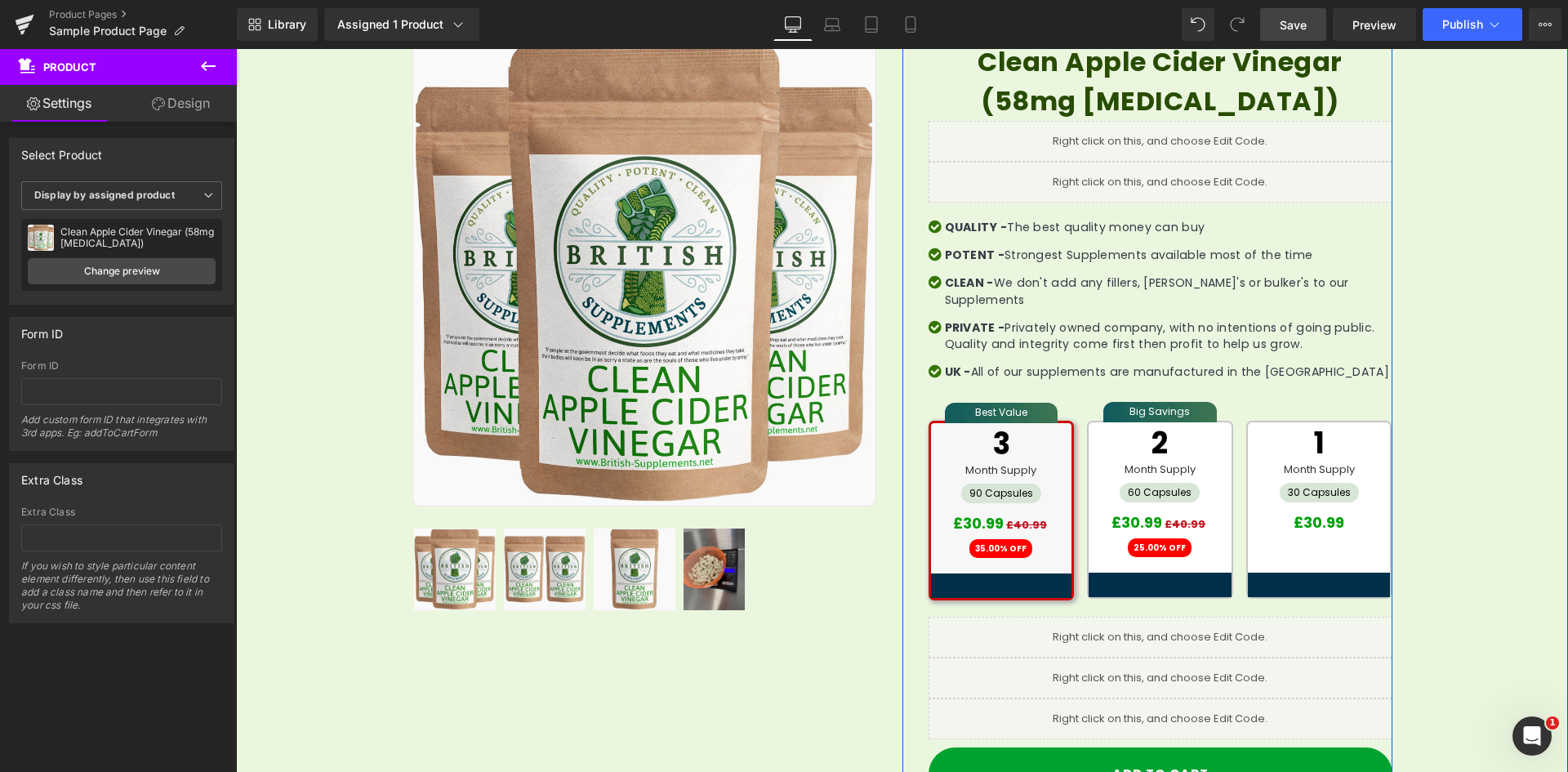
scroll to position [224, 0]
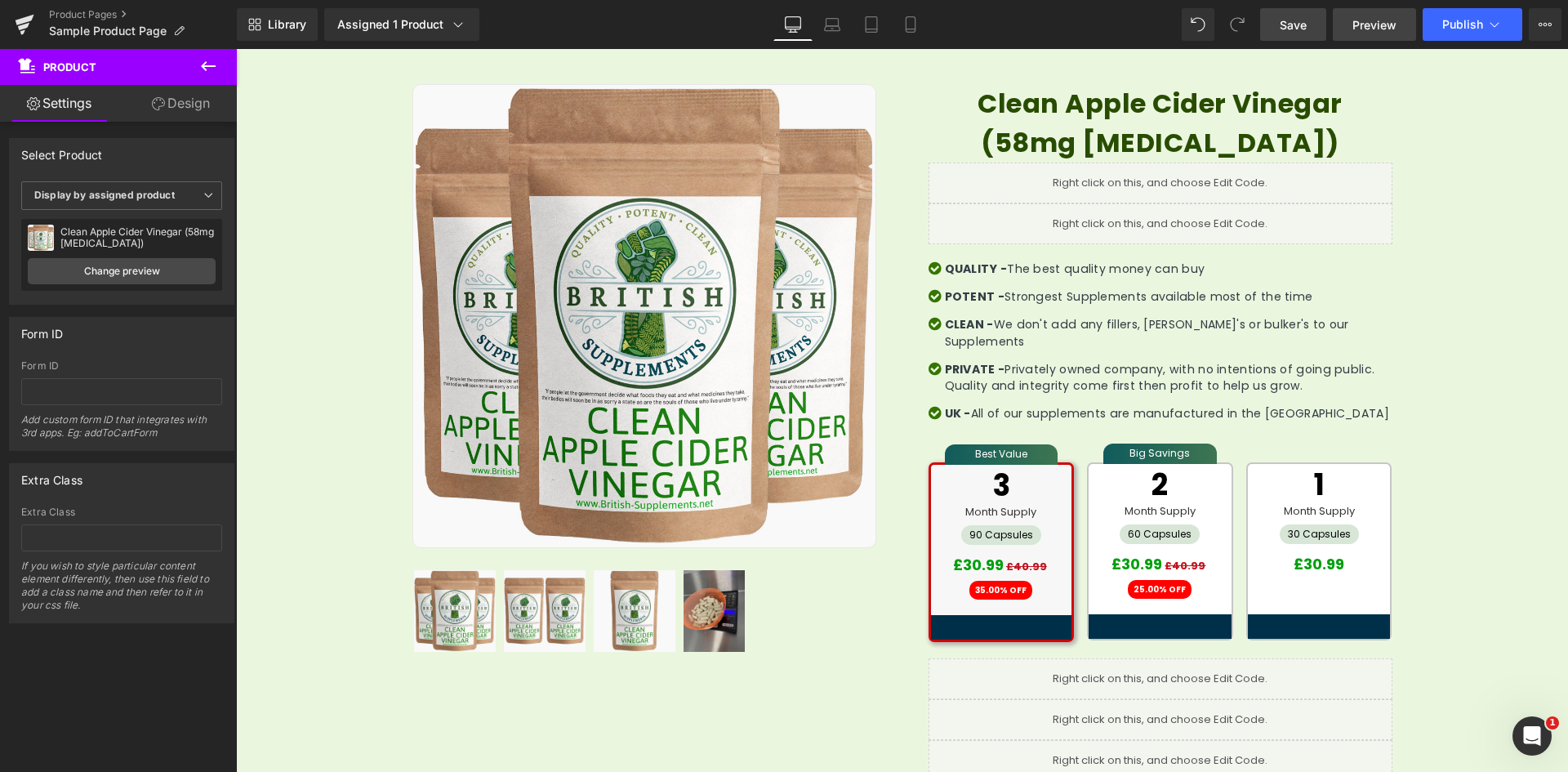
click at [1357, 24] on span "Preview" at bounding box center [1375, 24] width 44 height 17
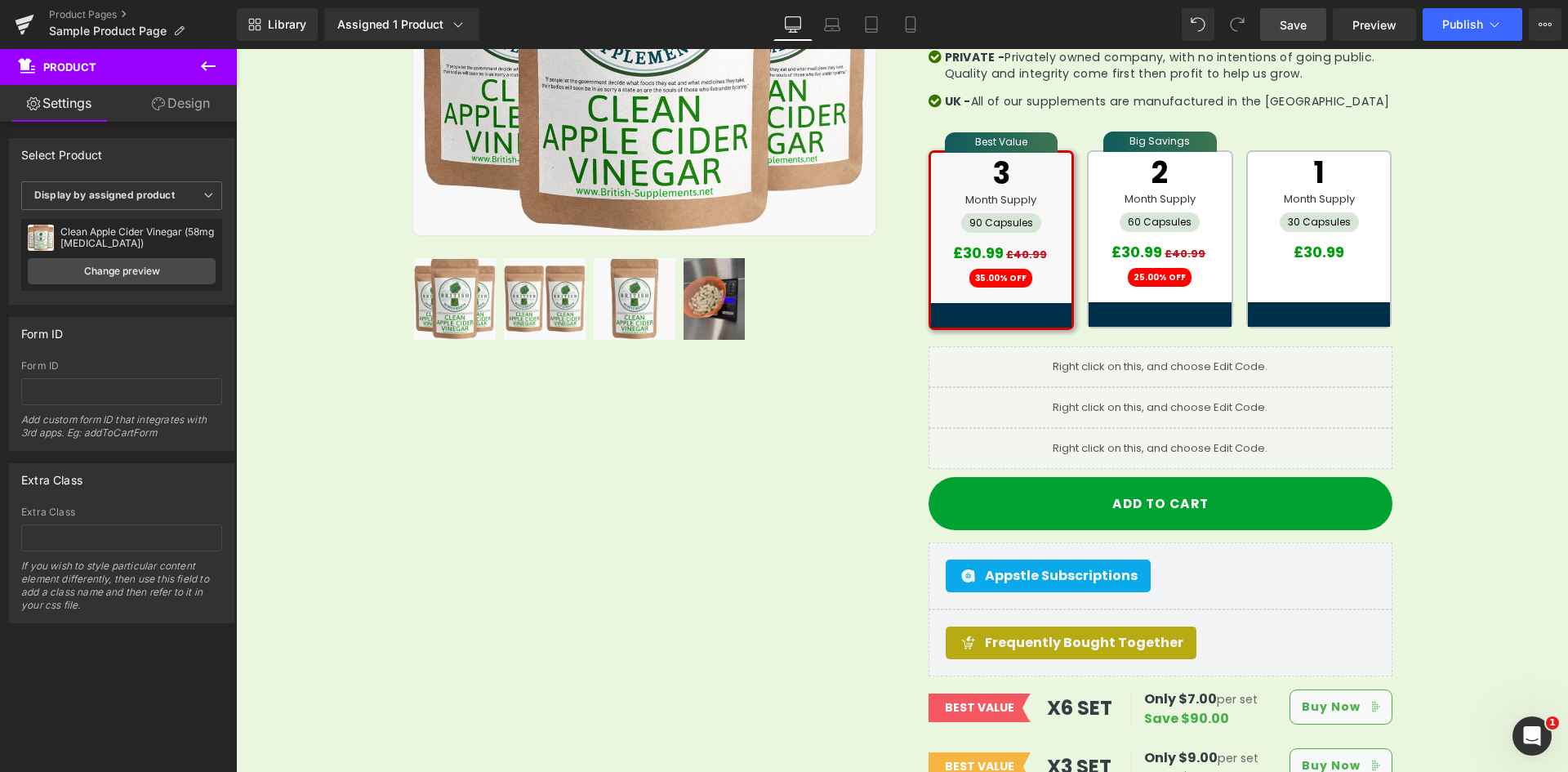
scroll to position [551, 0]
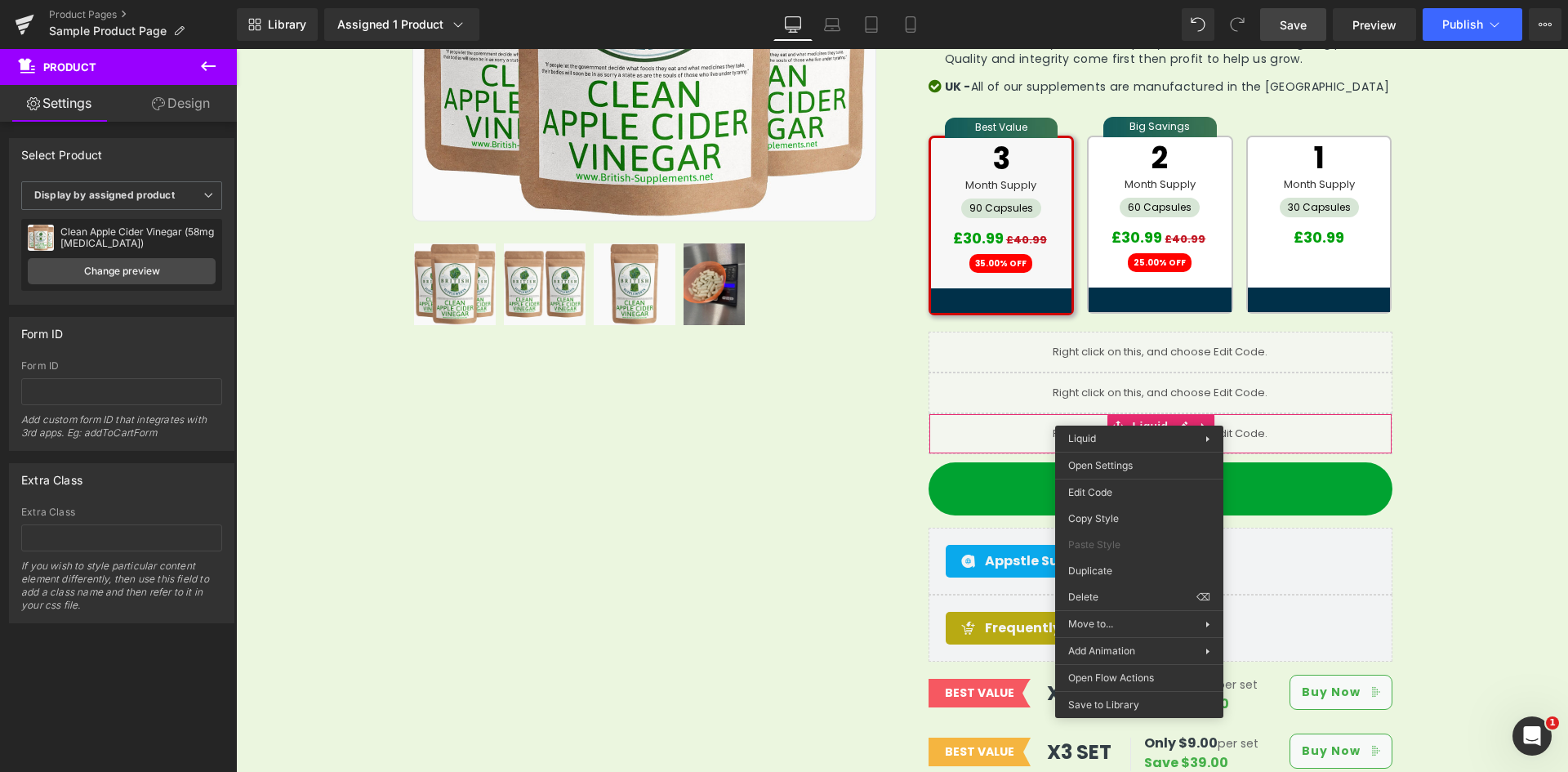
drag, startPoint x: 1326, startPoint y: 644, endPoint x: 1088, endPoint y: 594, distance: 243.2
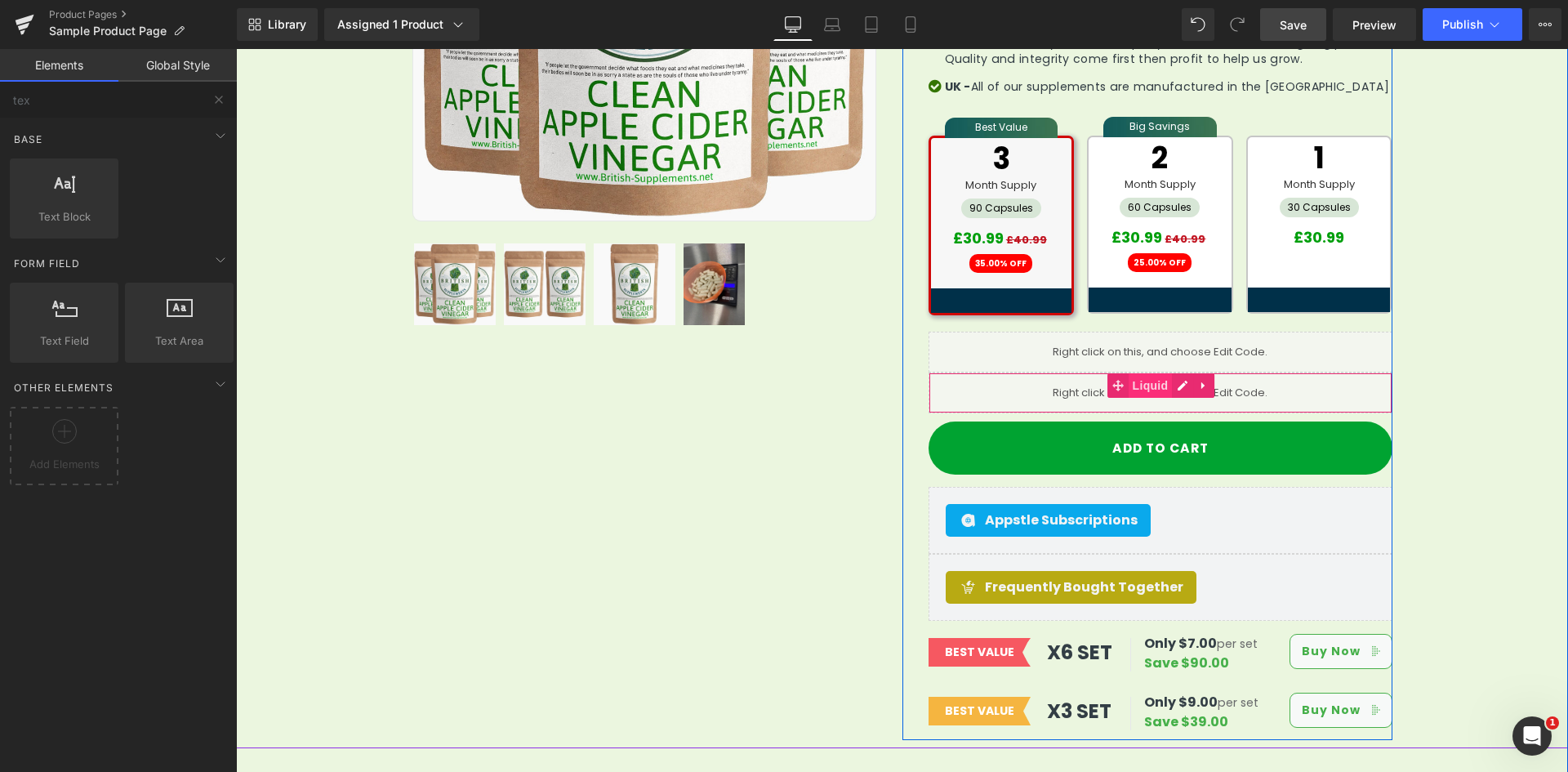
click at [1142, 373] on span "Liquid" at bounding box center [1151, 385] width 44 height 24
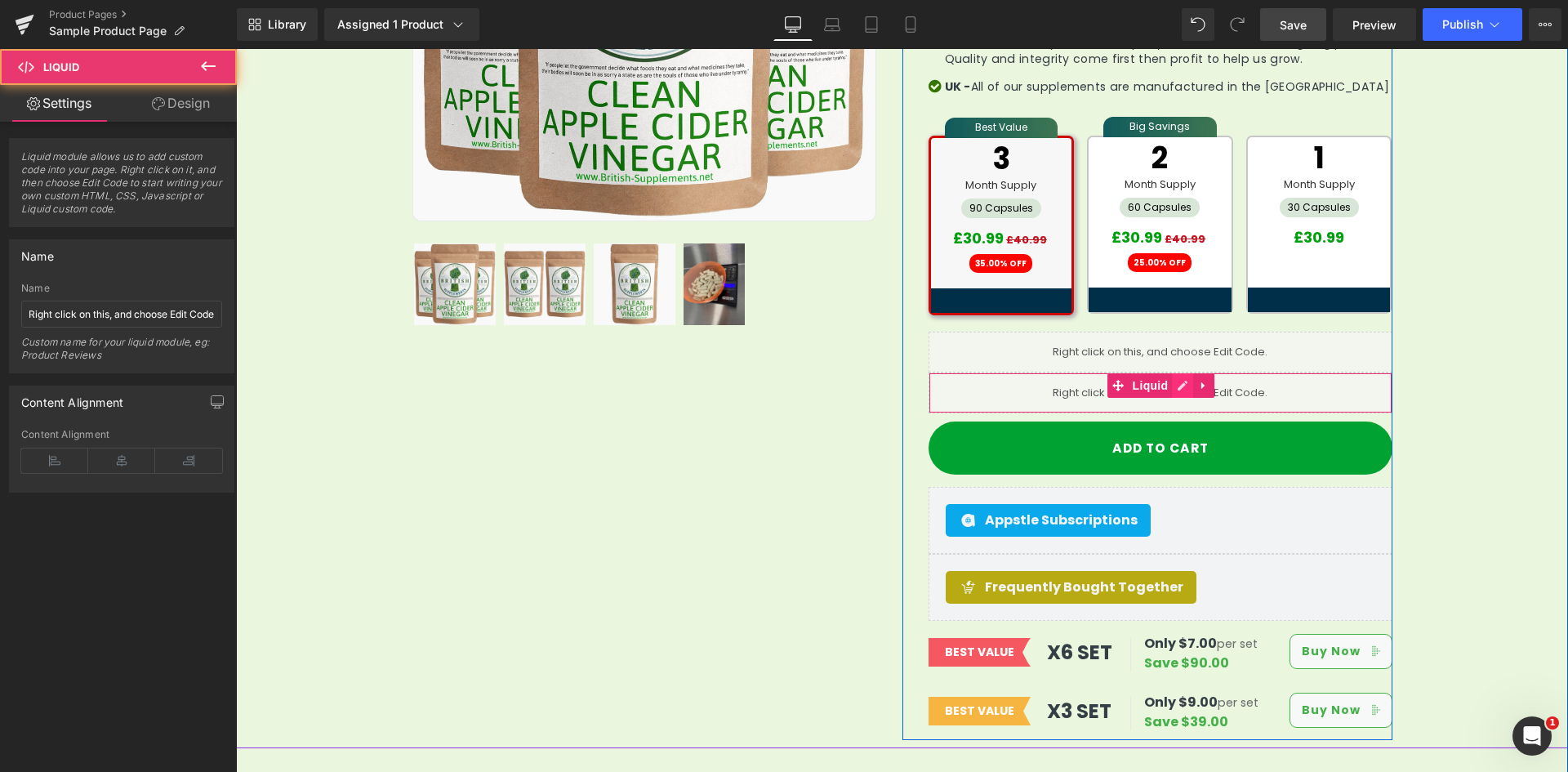
click at [1177, 379] on icon at bounding box center [1182, 386] width 12 height 13
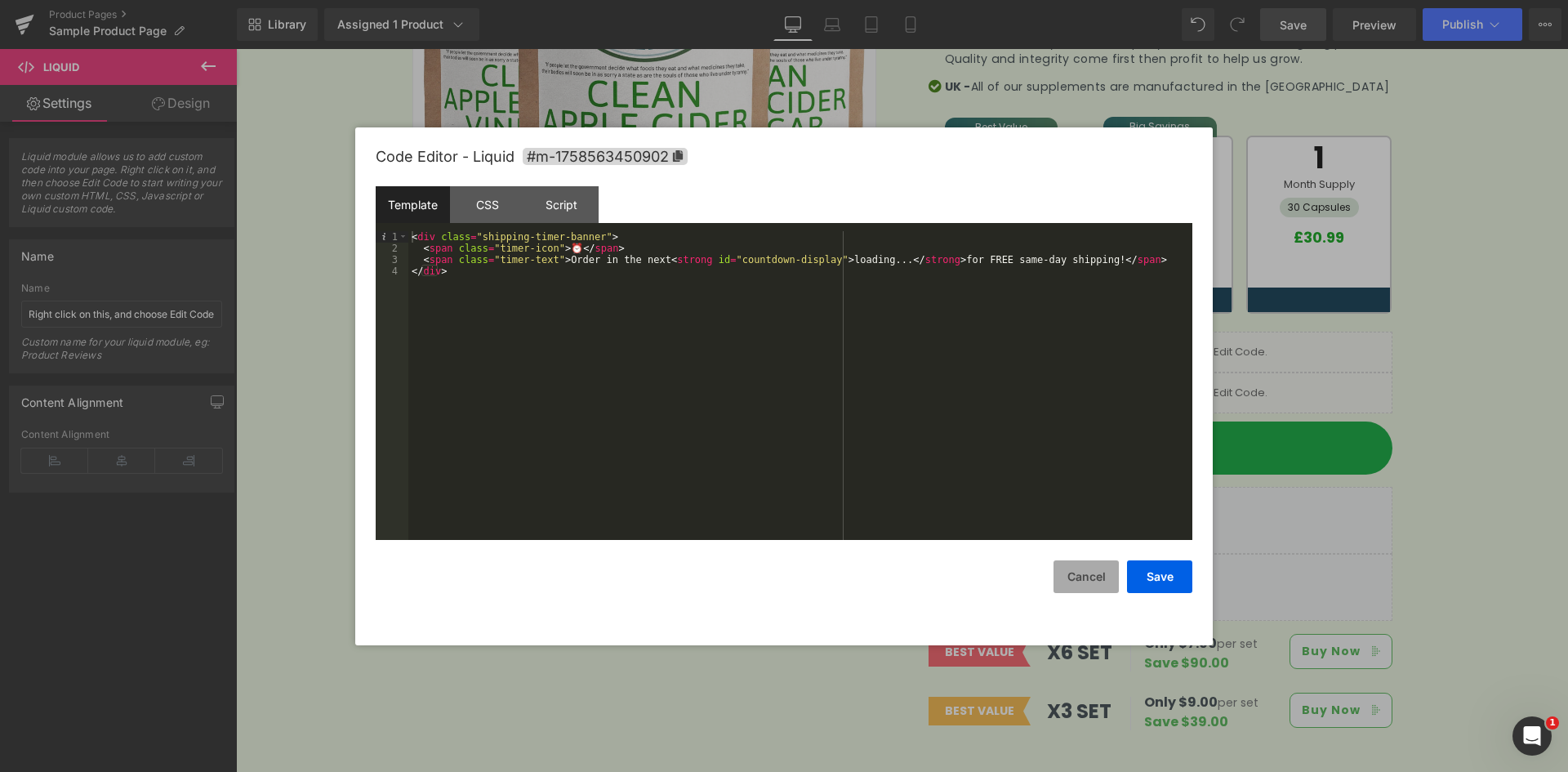
drag, startPoint x: 1085, startPoint y: 581, endPoint x: 1103, endPoint y: 554, distance: 32.4
click at [1085, 579] on button "Cancel" at bounding box center [1086, 577] width 65 height 33
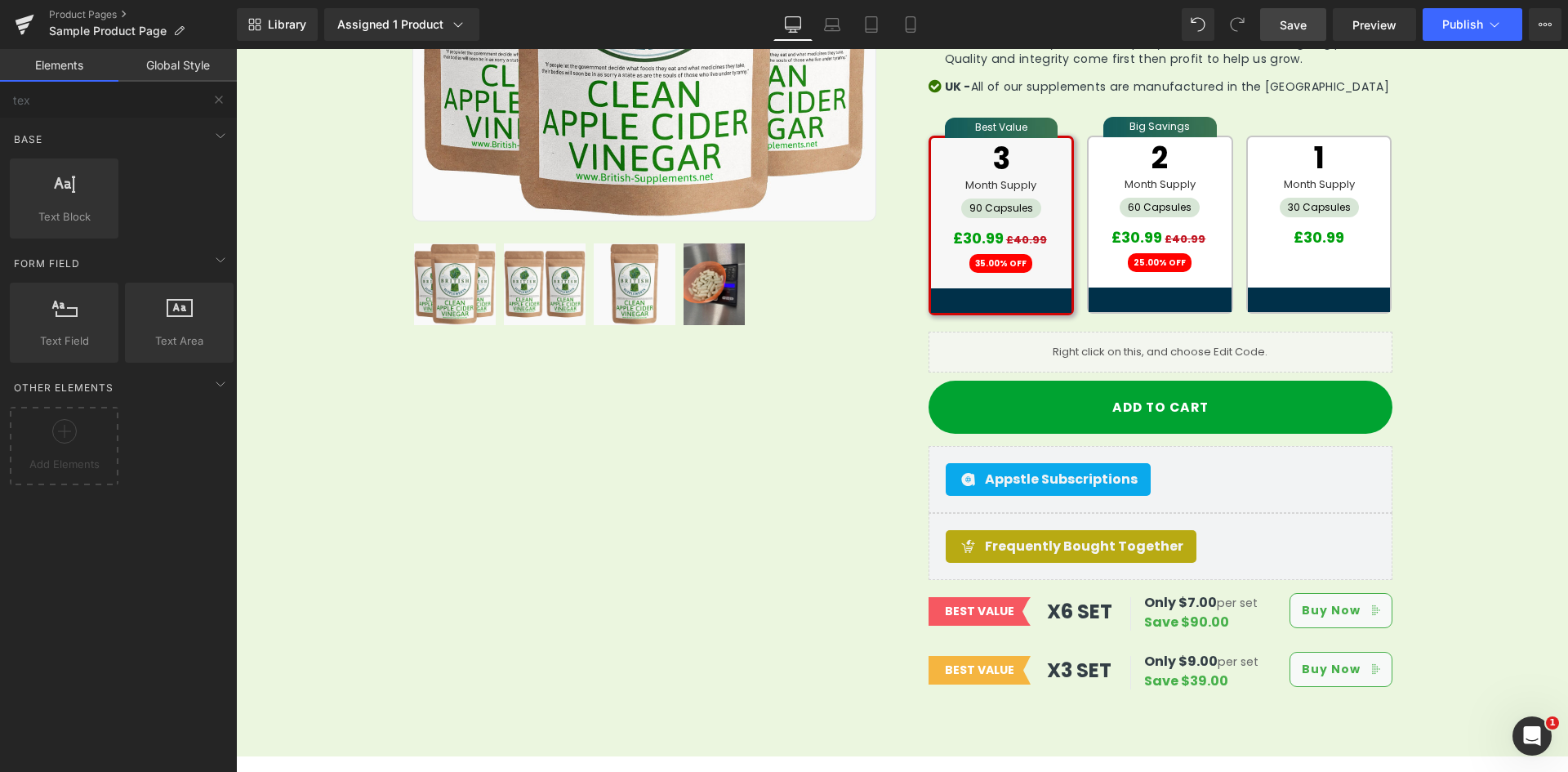
click at [1290, 29] on span "Save" at bounding box center [1294, 24] width 27 height 17
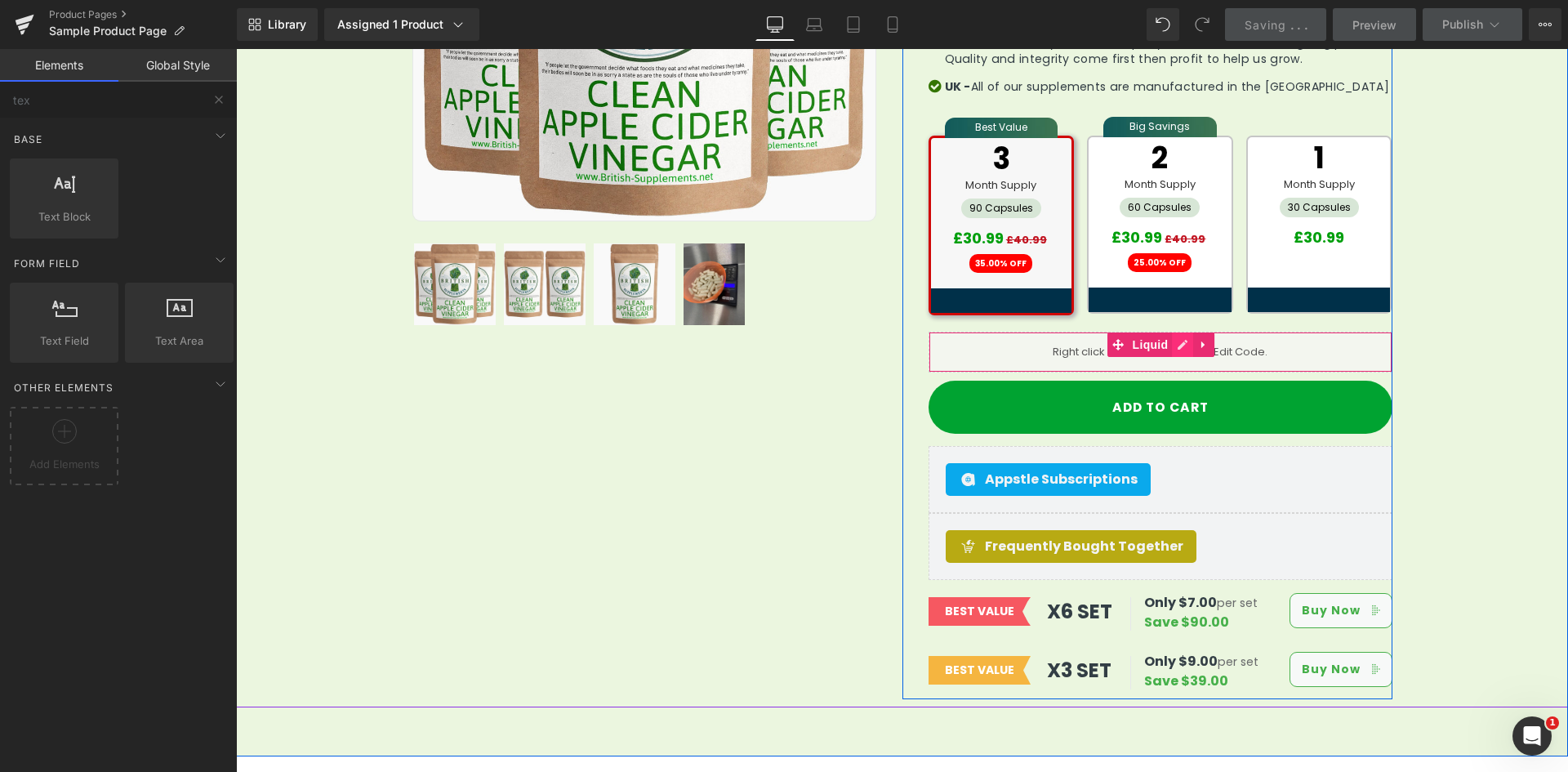
click at [1172, 332] on link at bounding box center [1182, 344] width 21 height 24
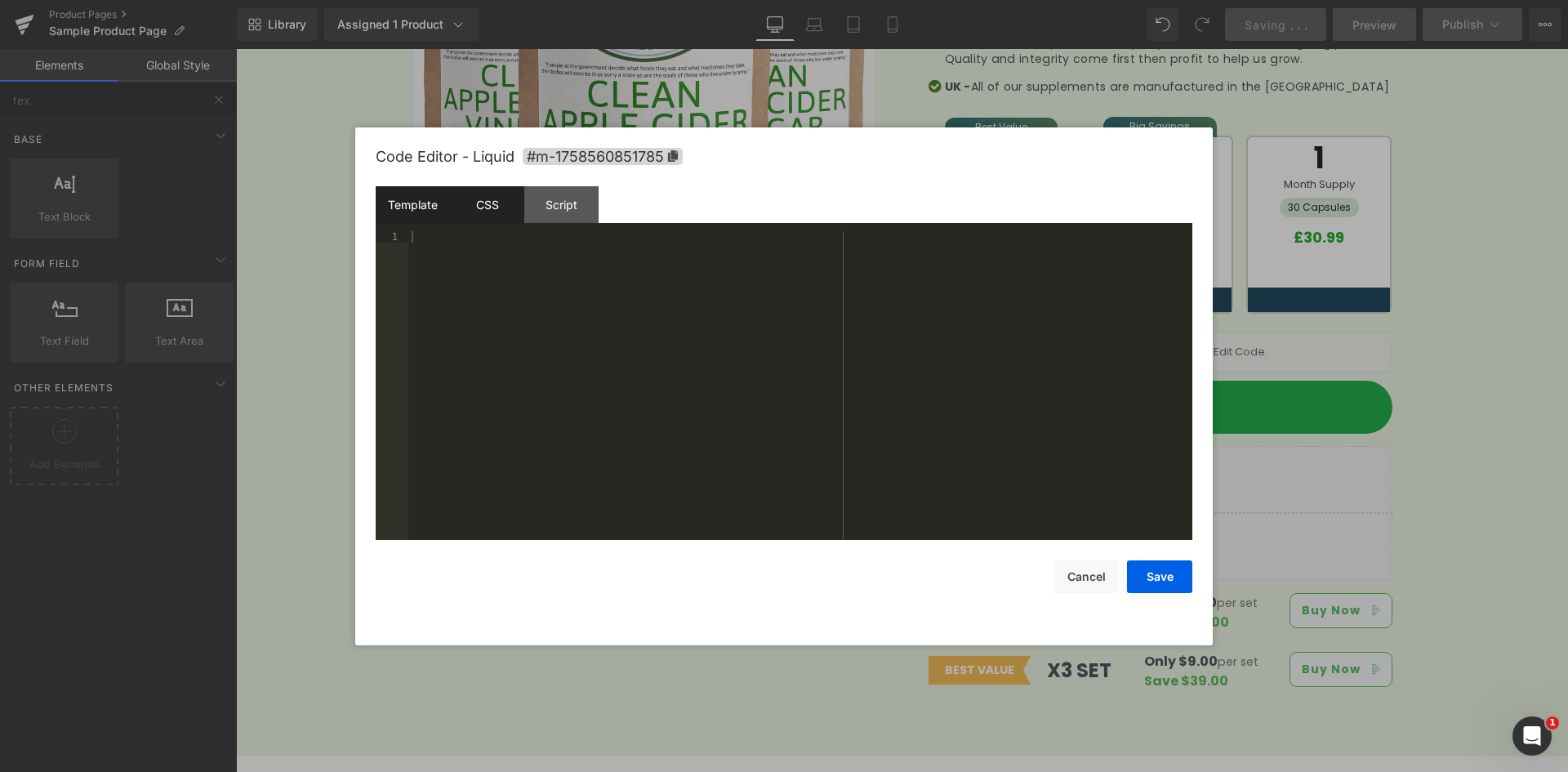
click at [488, 219] on div "CSS" at bounding box center [487, 204] width 74 height 37
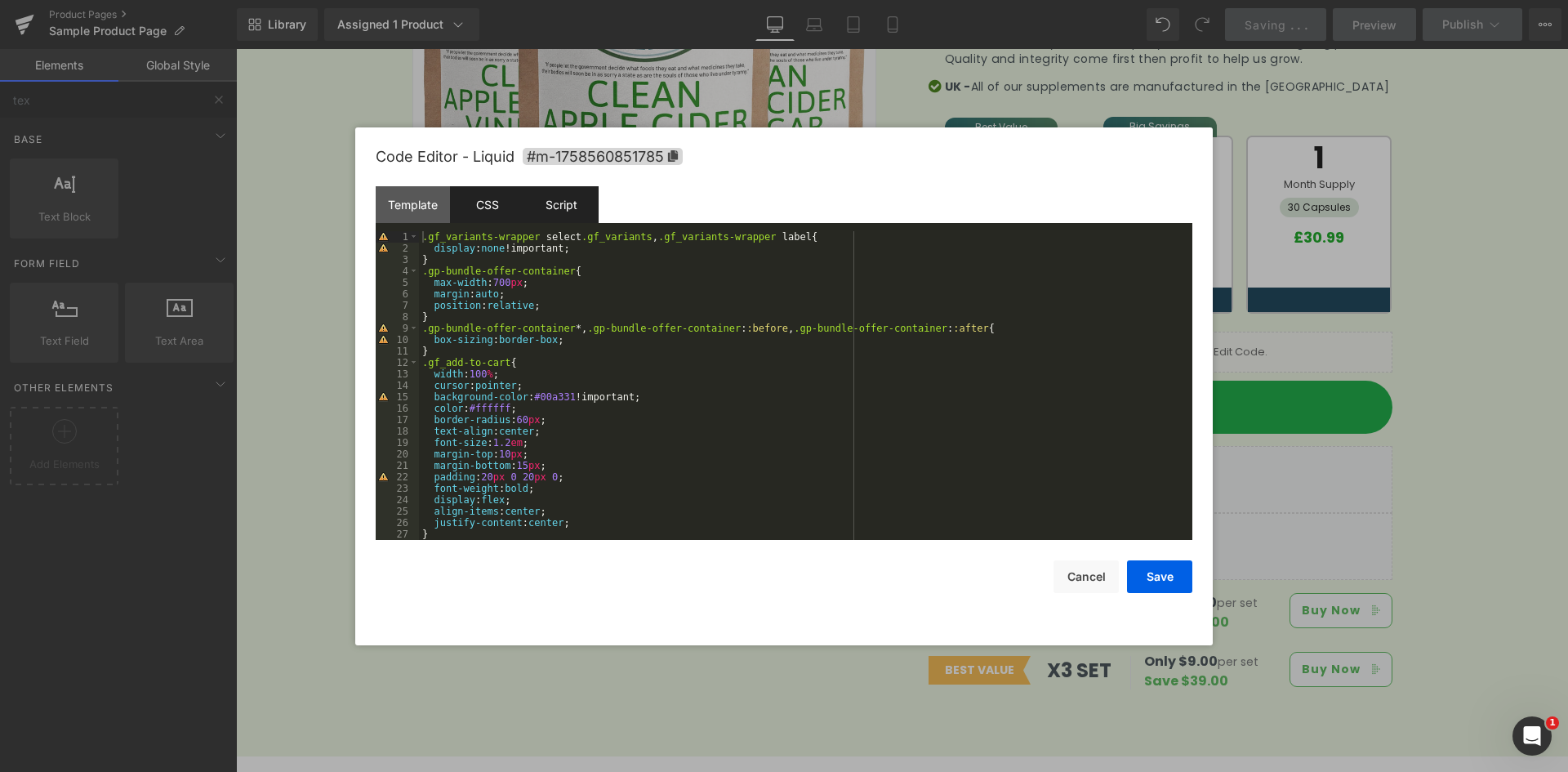
click at [565, 205] on div "Script" at bounding box center [562, 204] width 74 height 37
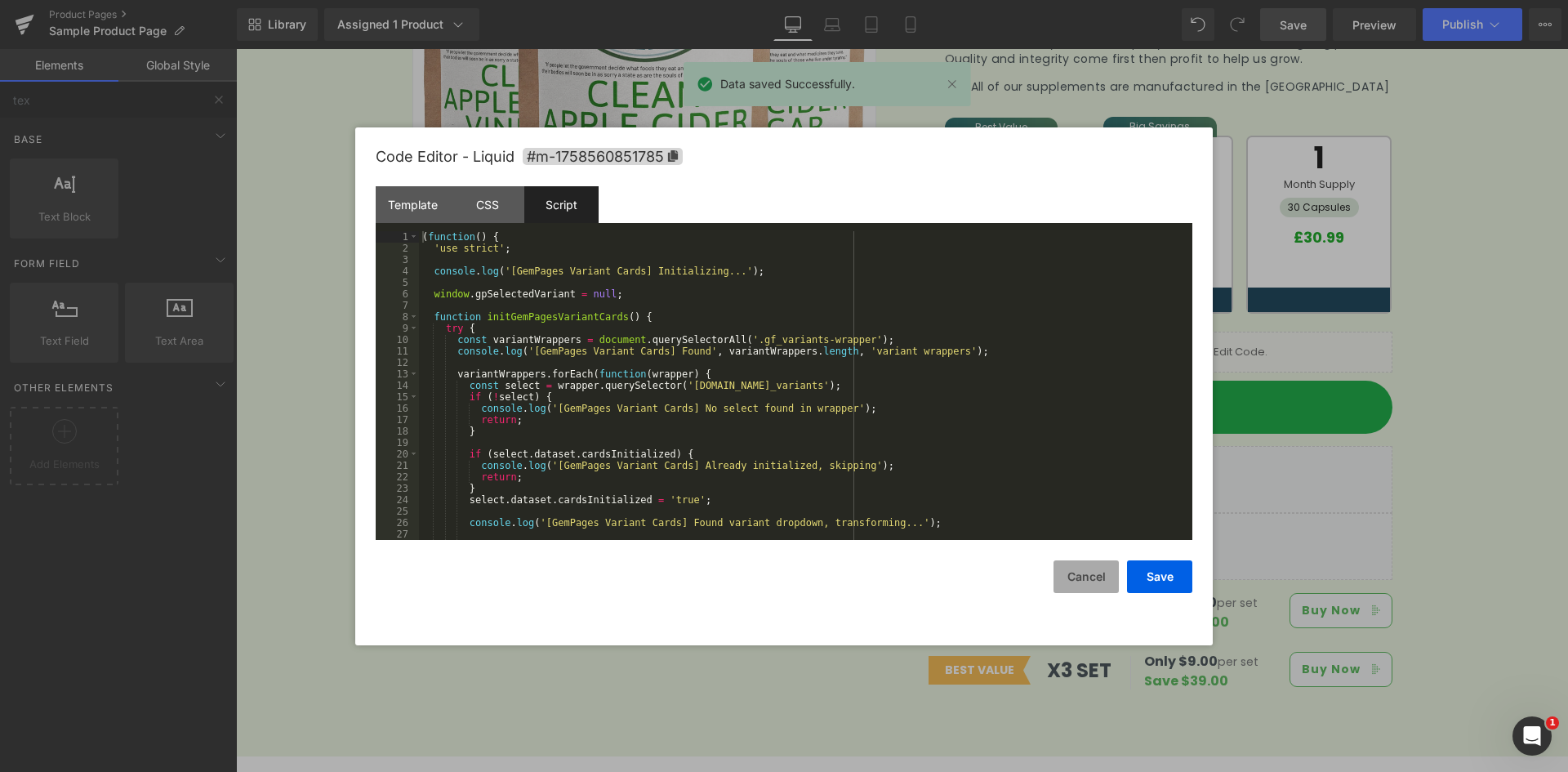
click at [1083, 573] on button "Cancel" at bounding box center [1086, 577] width 65 height 33
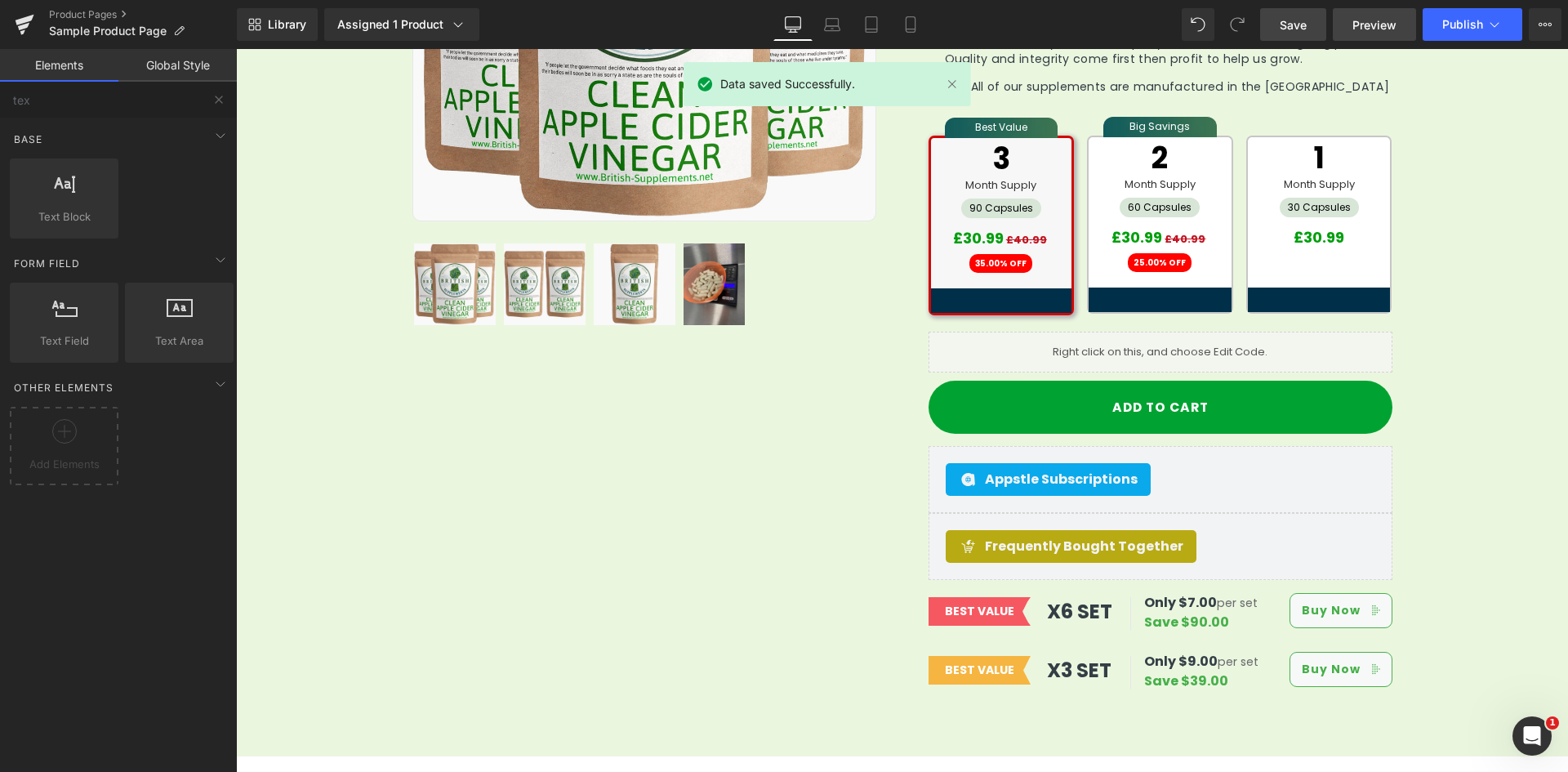
click at [1353, 23] on link "Preview" at bounding box center [1375, 24] width 83 height 33
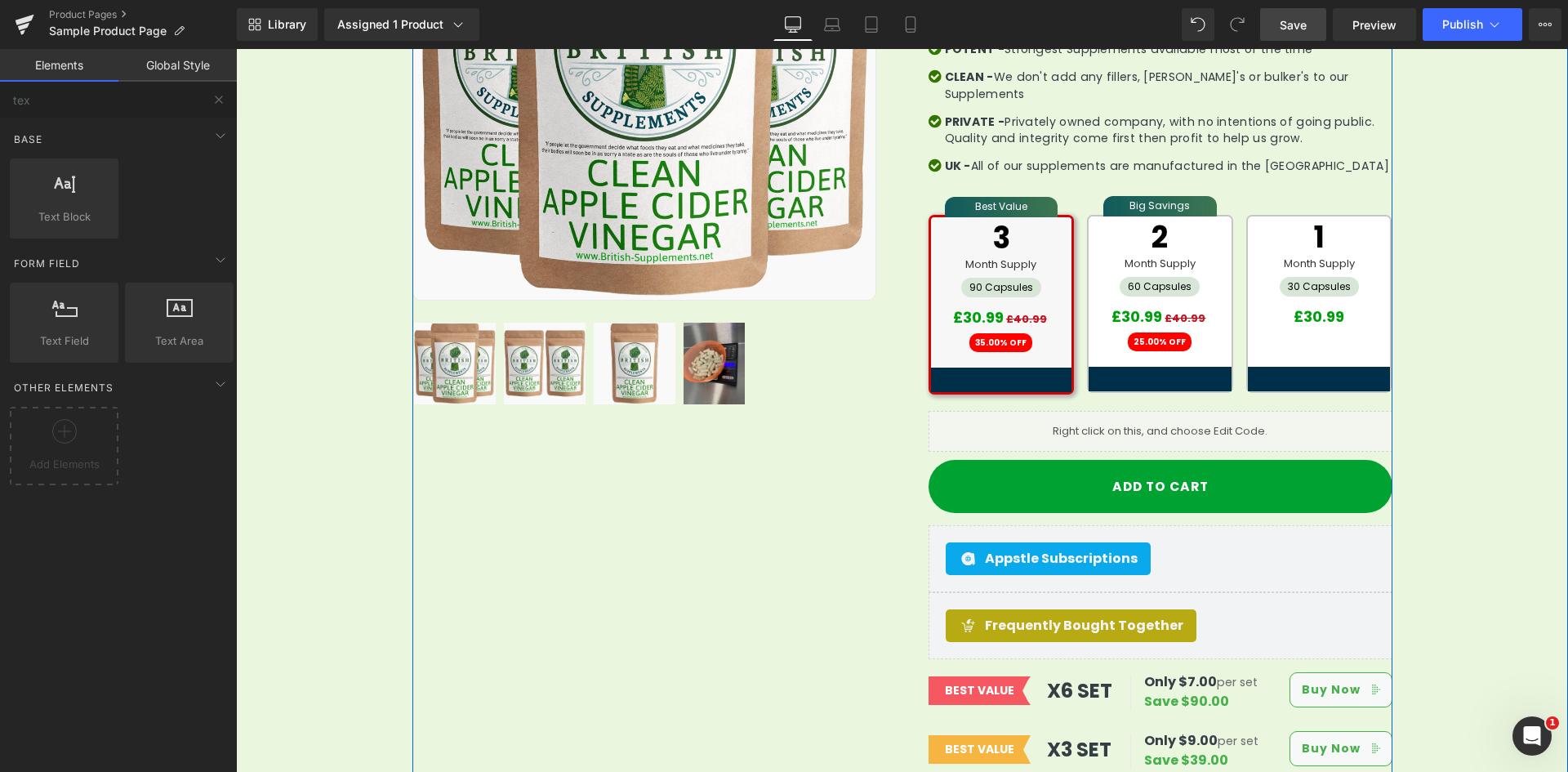
scroll to position [469, 0]
